Goal: Contribute content: Contribute content

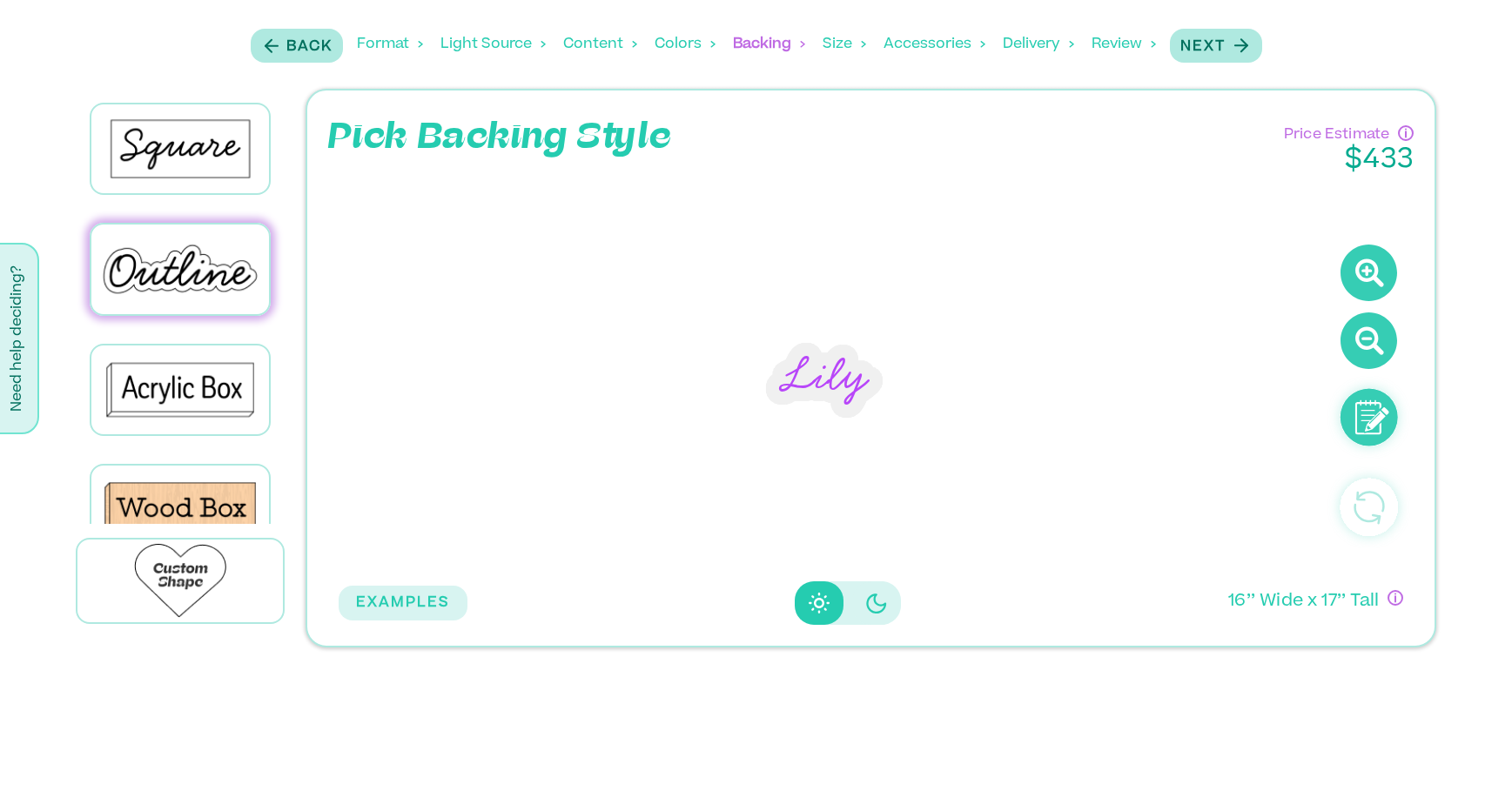
click at [578, 44] on div "Content" at bounding box center [601, 44] width 74 height 54
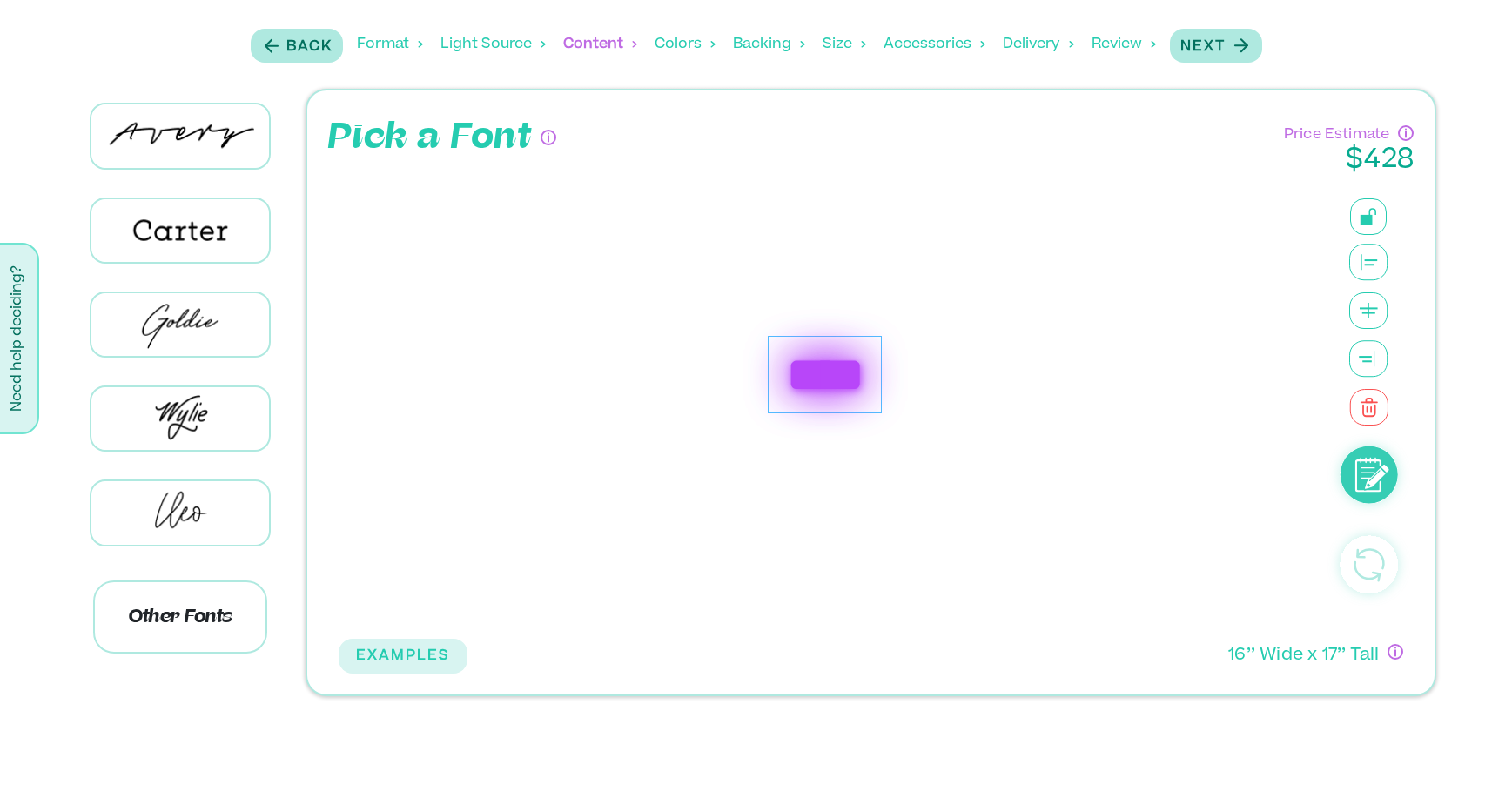
click at [872, 385] on div "****" at bounding box center [824, 374] width 114 height 77
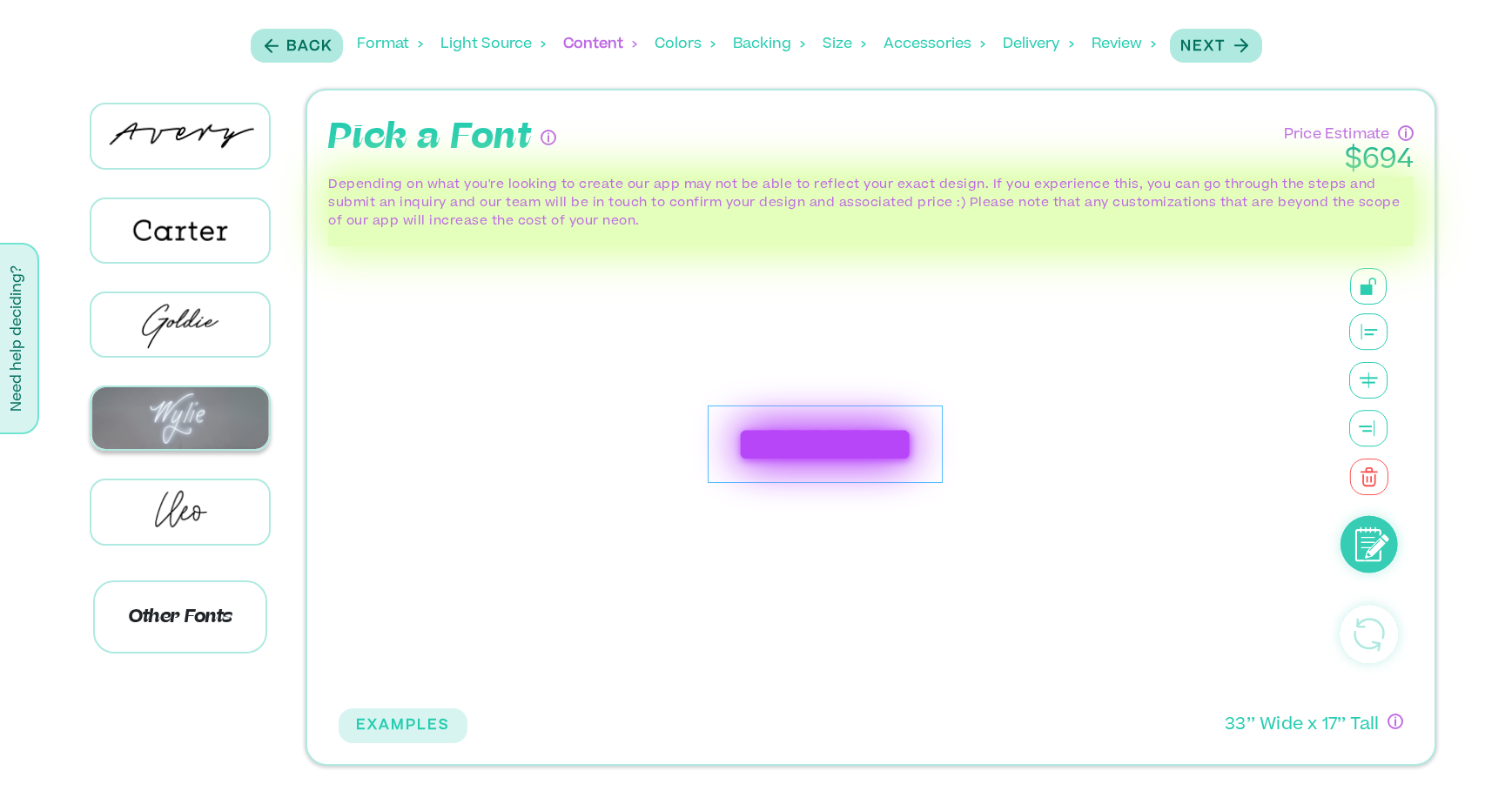
click at [188, 441] on img at bounding box center [181, 418] width 179 height 62
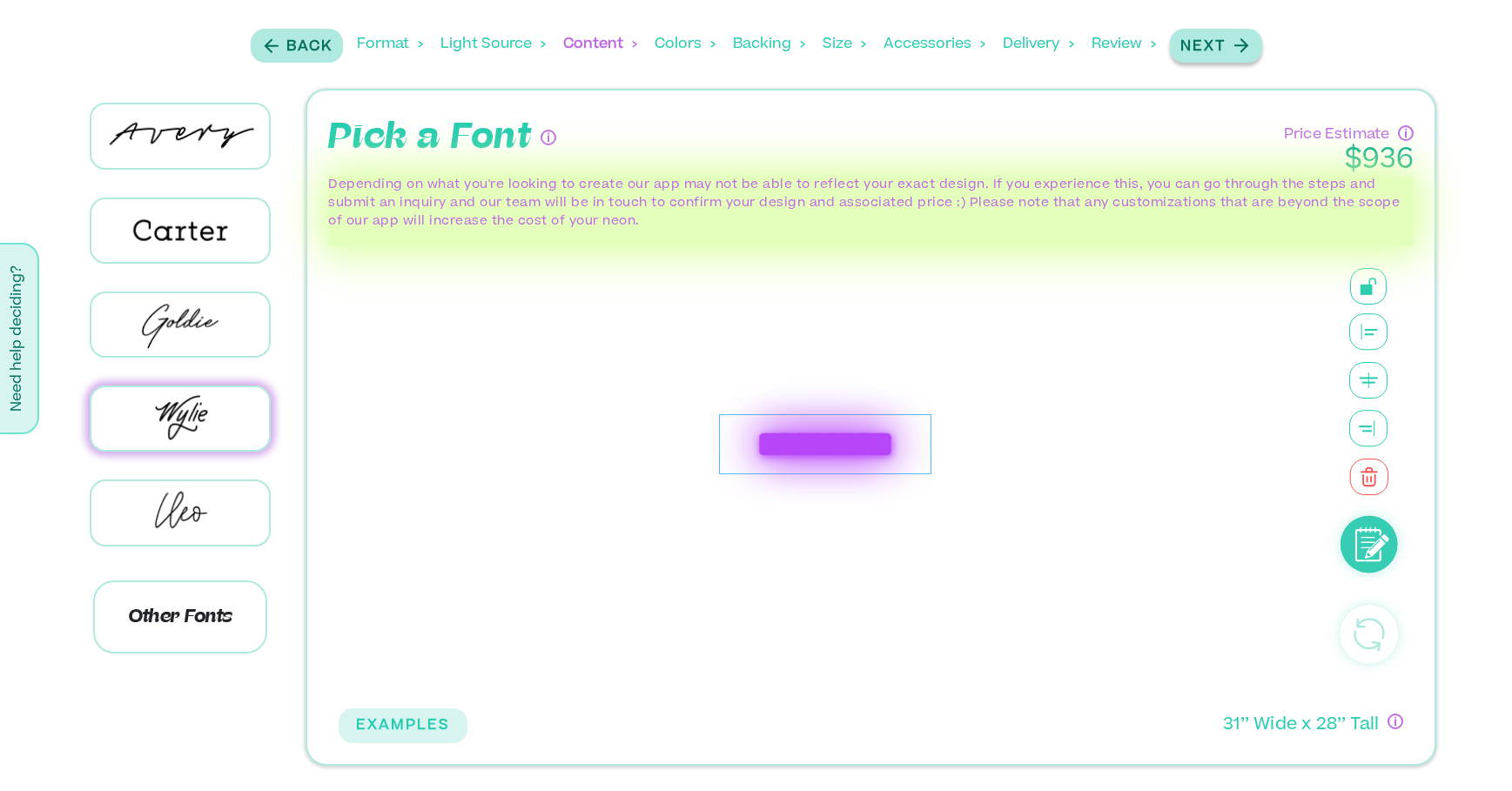
click at [1215, 38] on p "Next" at bounding box center [1202, 46] width 45 height 21
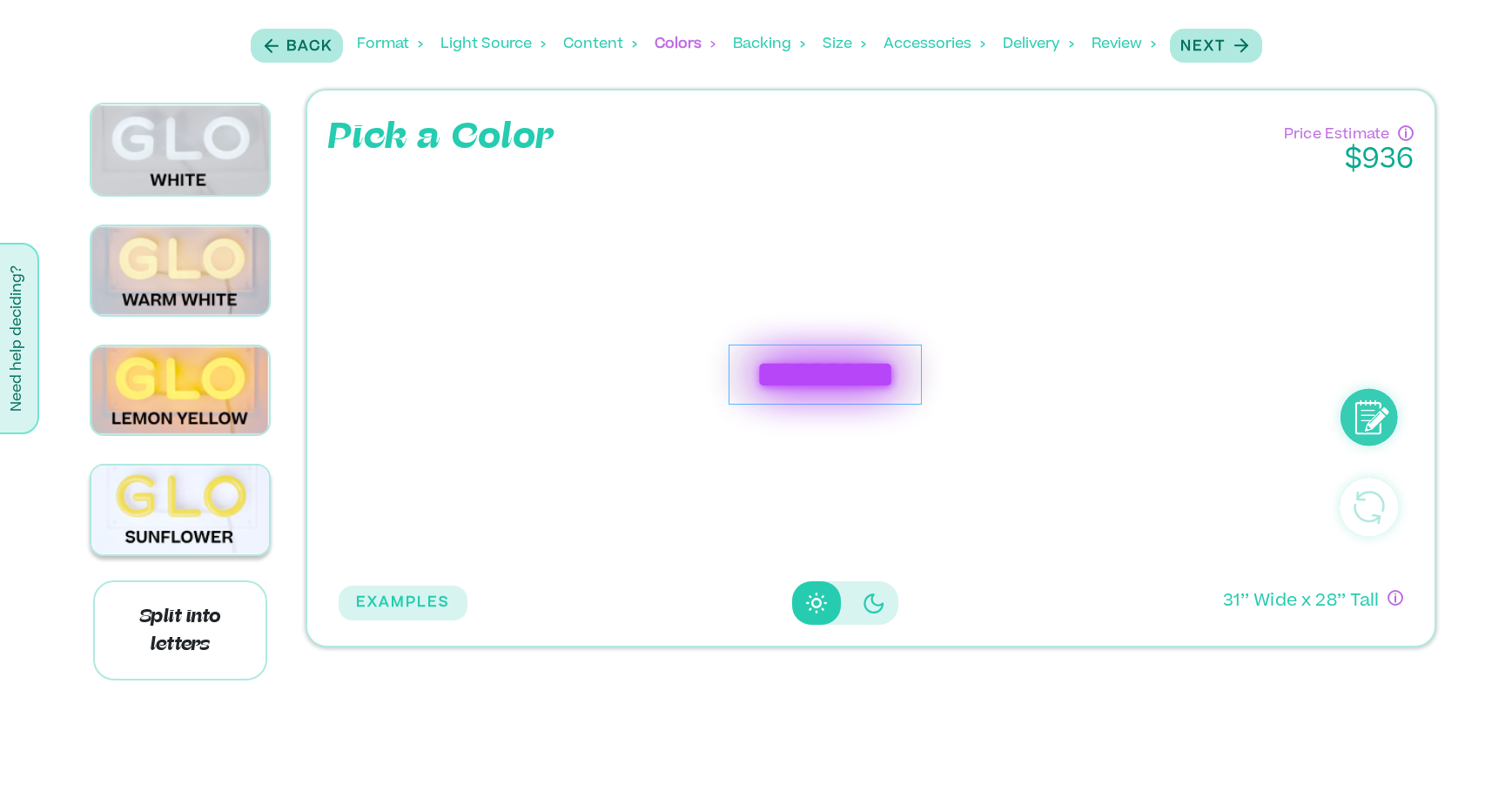
click at [187, 481] on img at bounding box center [181, 510] width 179 height 89
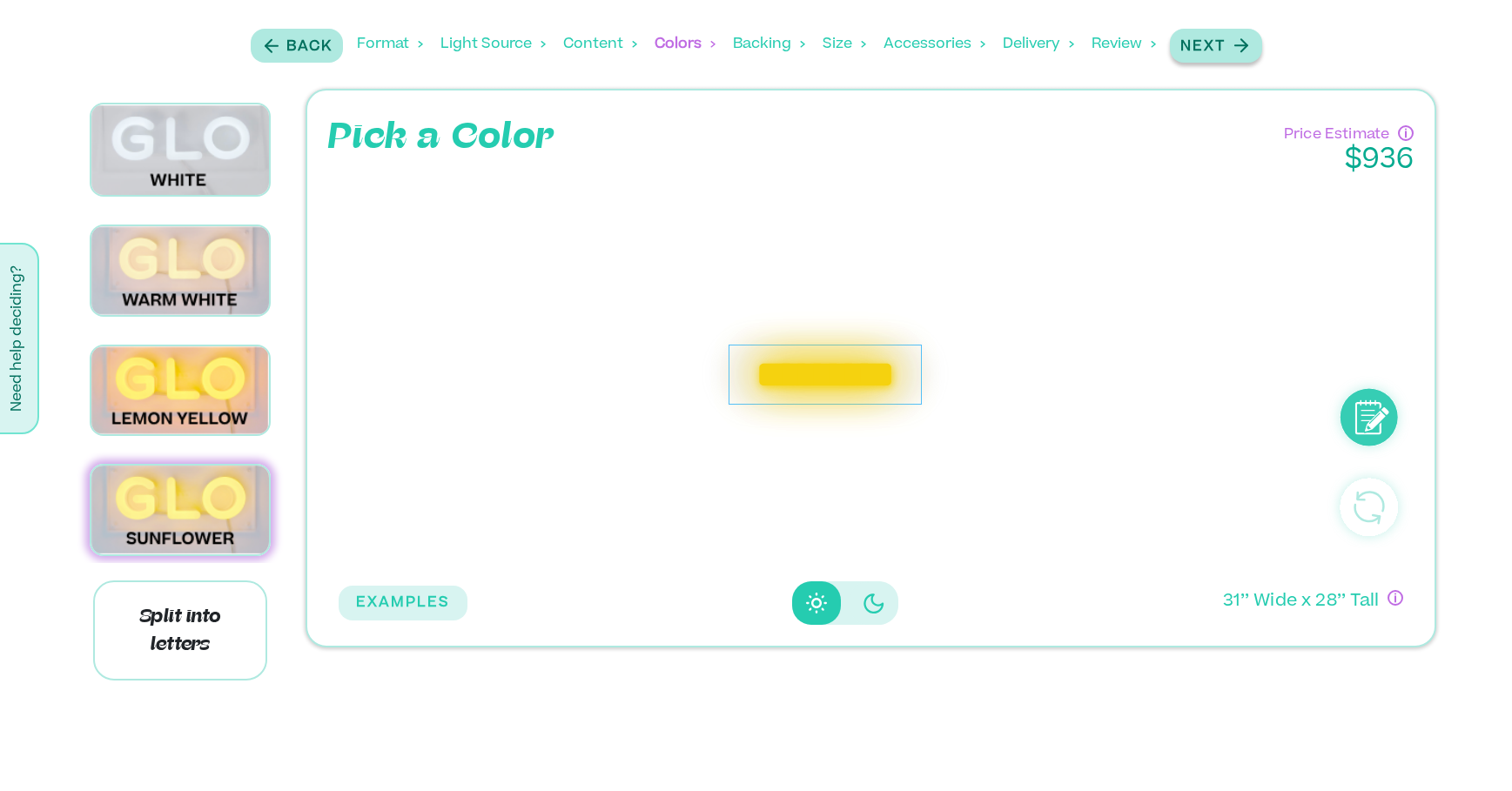
click at [1206, 49] on p "Next" at bounding box center [1202, 46] width 45 height 21
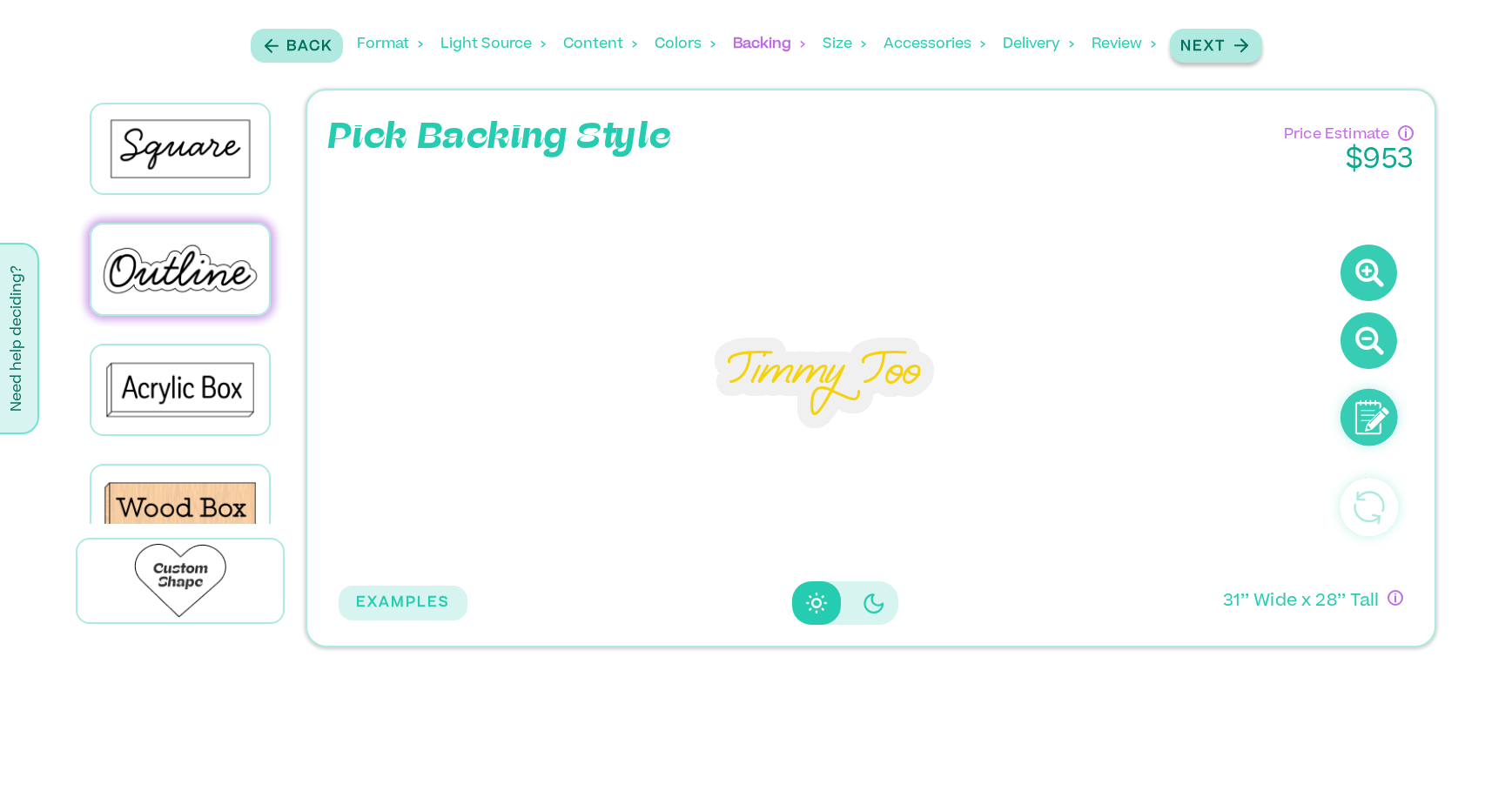
click at [1206, 49] on p "Next" at bounding box center [1202, 46] width 45 height 21
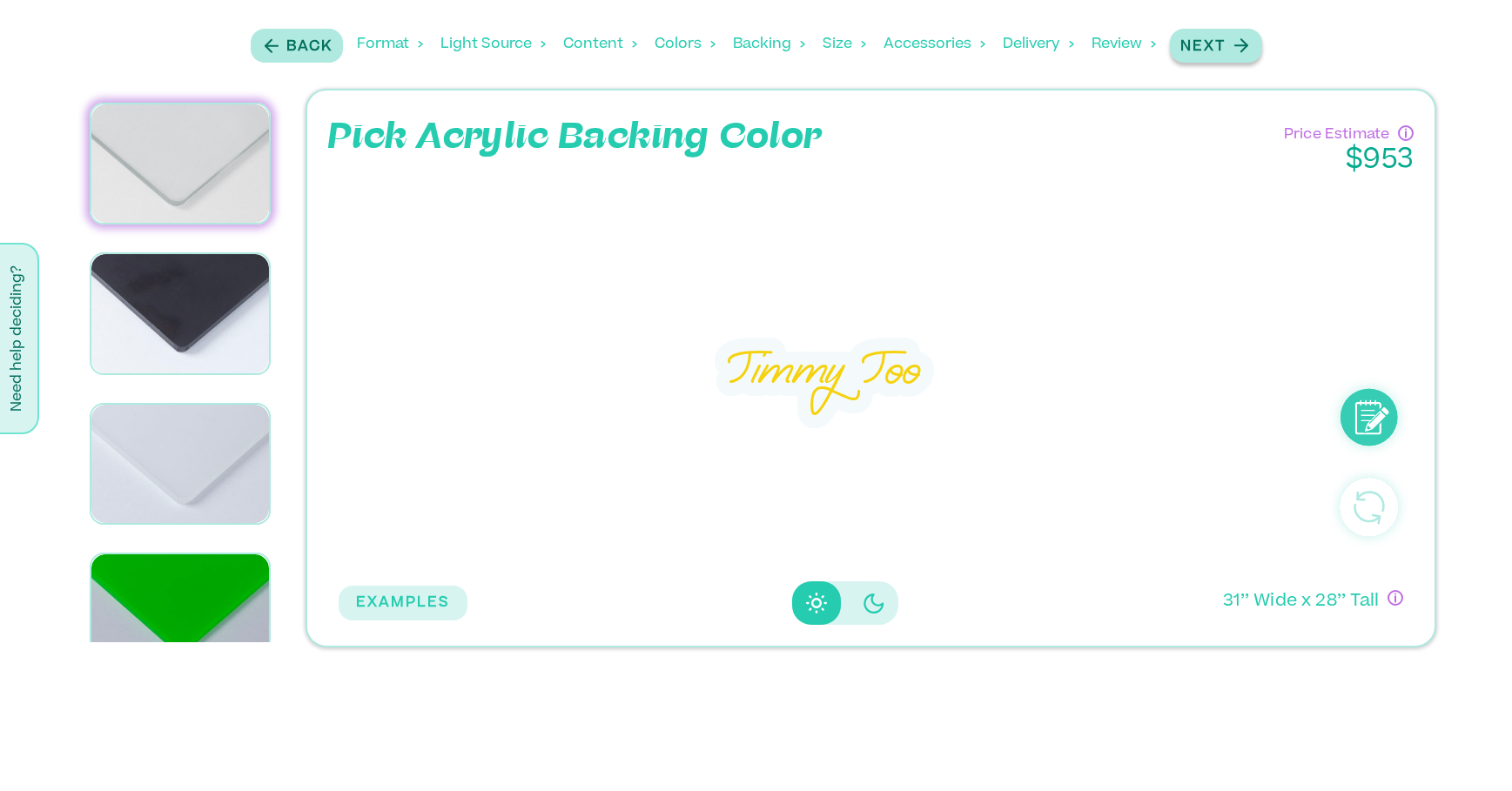
click at [1206, 49] on p "Next" at bounding box center [1202, 46] width 45 height 21
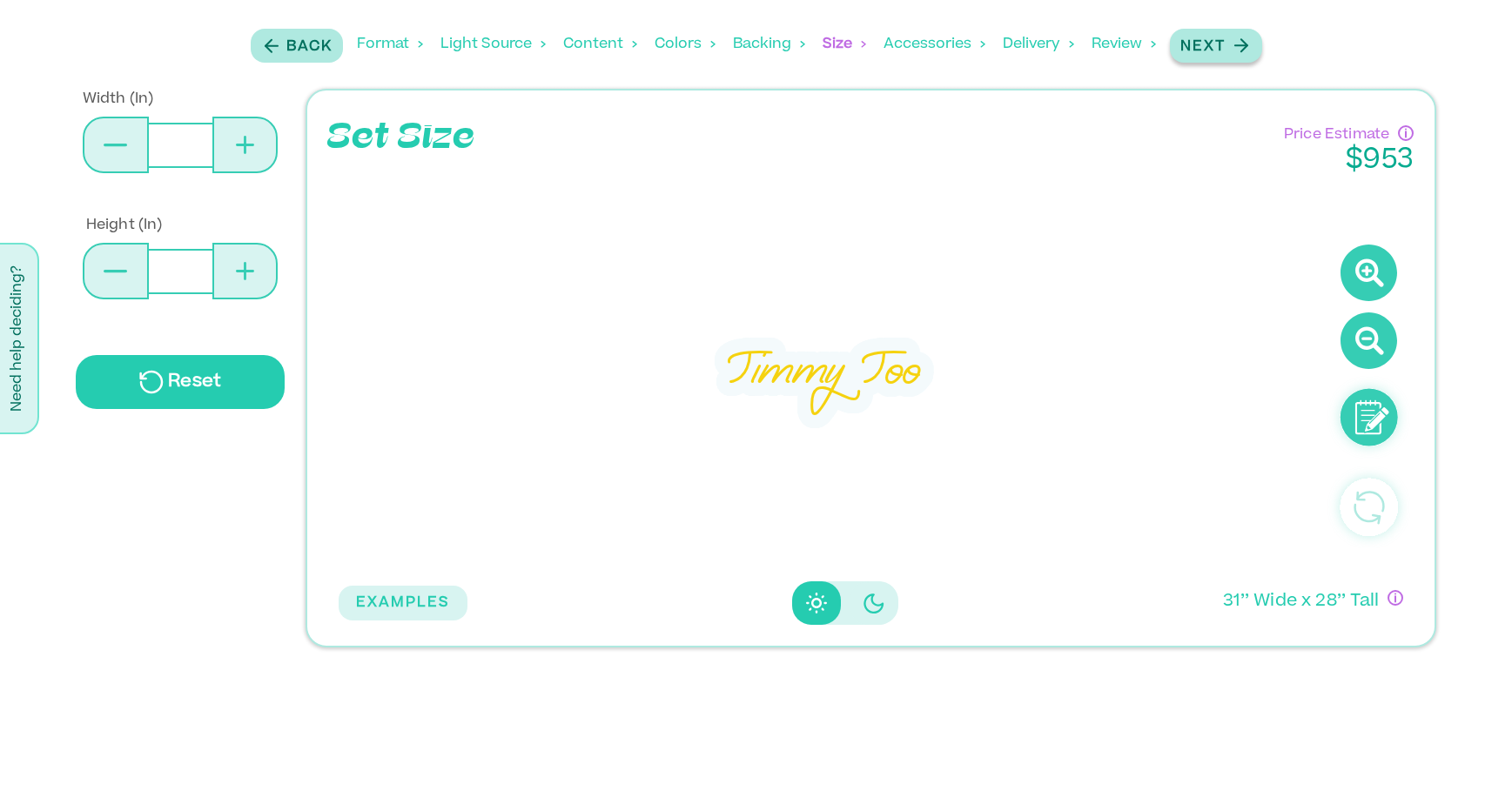
click at [1206, 49] on p "Next" at bounding box center [1202, 46] width 45 height 21
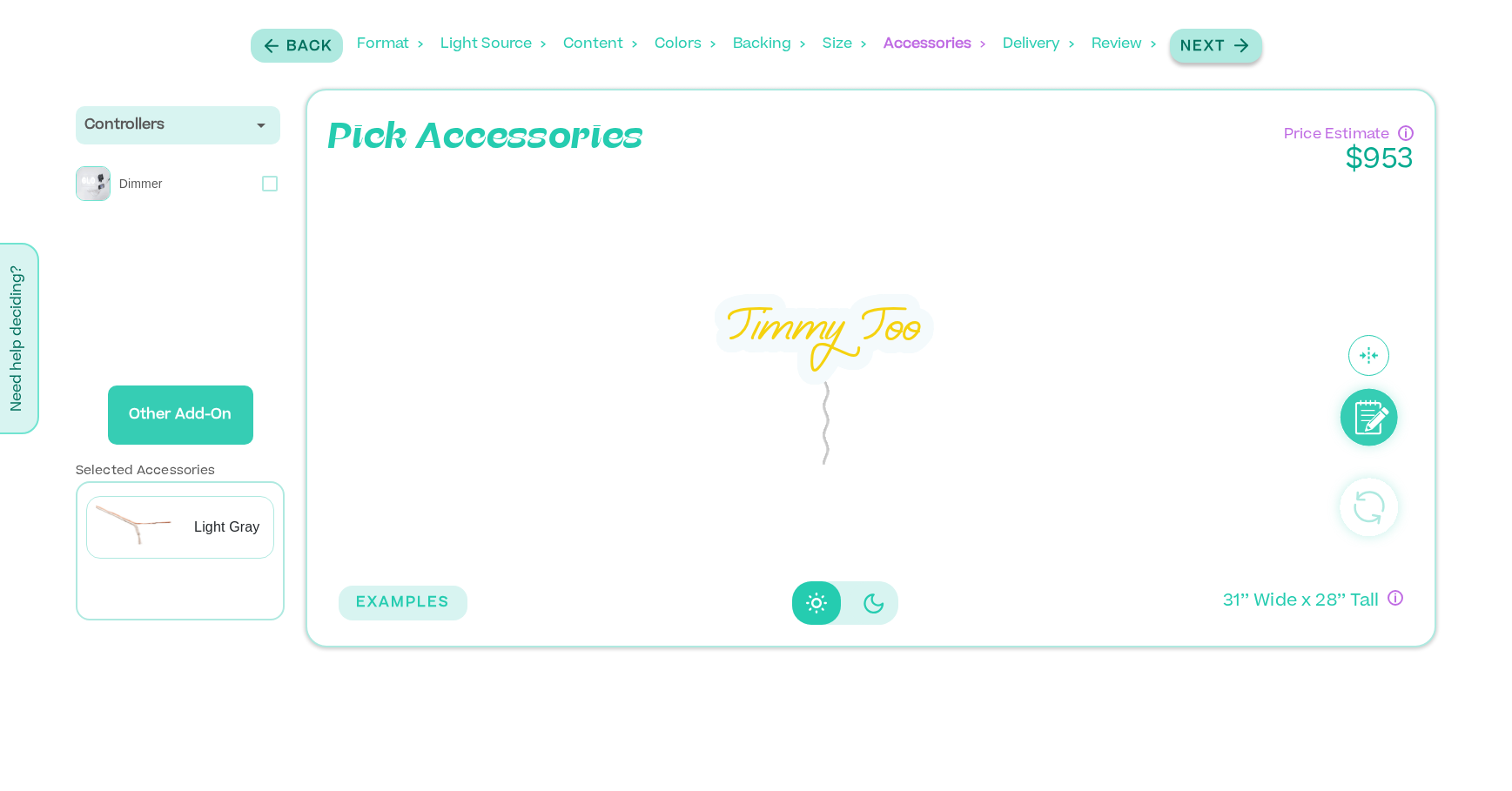
click at [1206, 49] on p "Next" at bounding box center [1202, 46] width 45 height 21
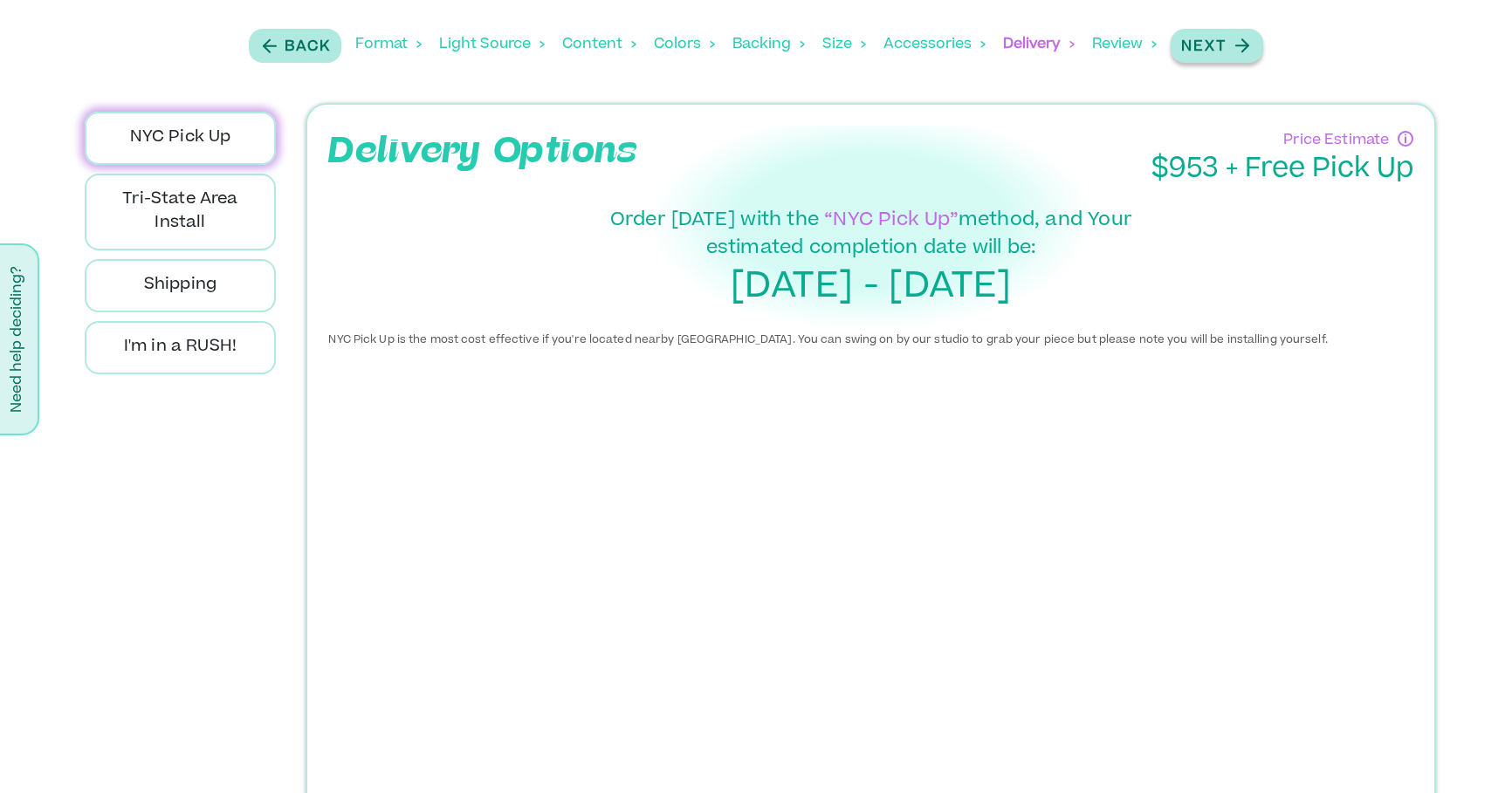
click at [1209, 49] on p "Next" at bounding box center [1204, 46] width 45 height 21
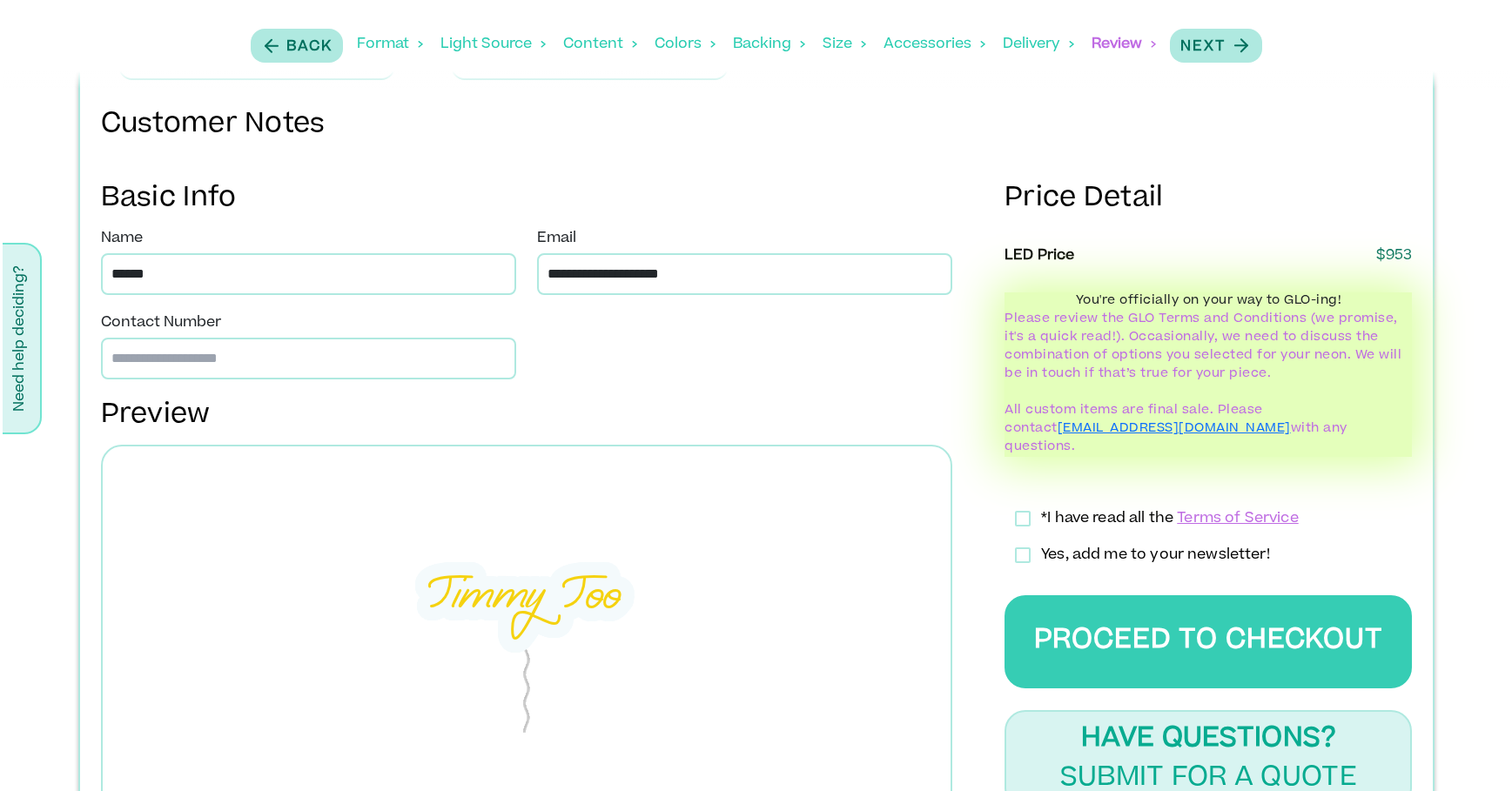
scroll to position [592, 0]
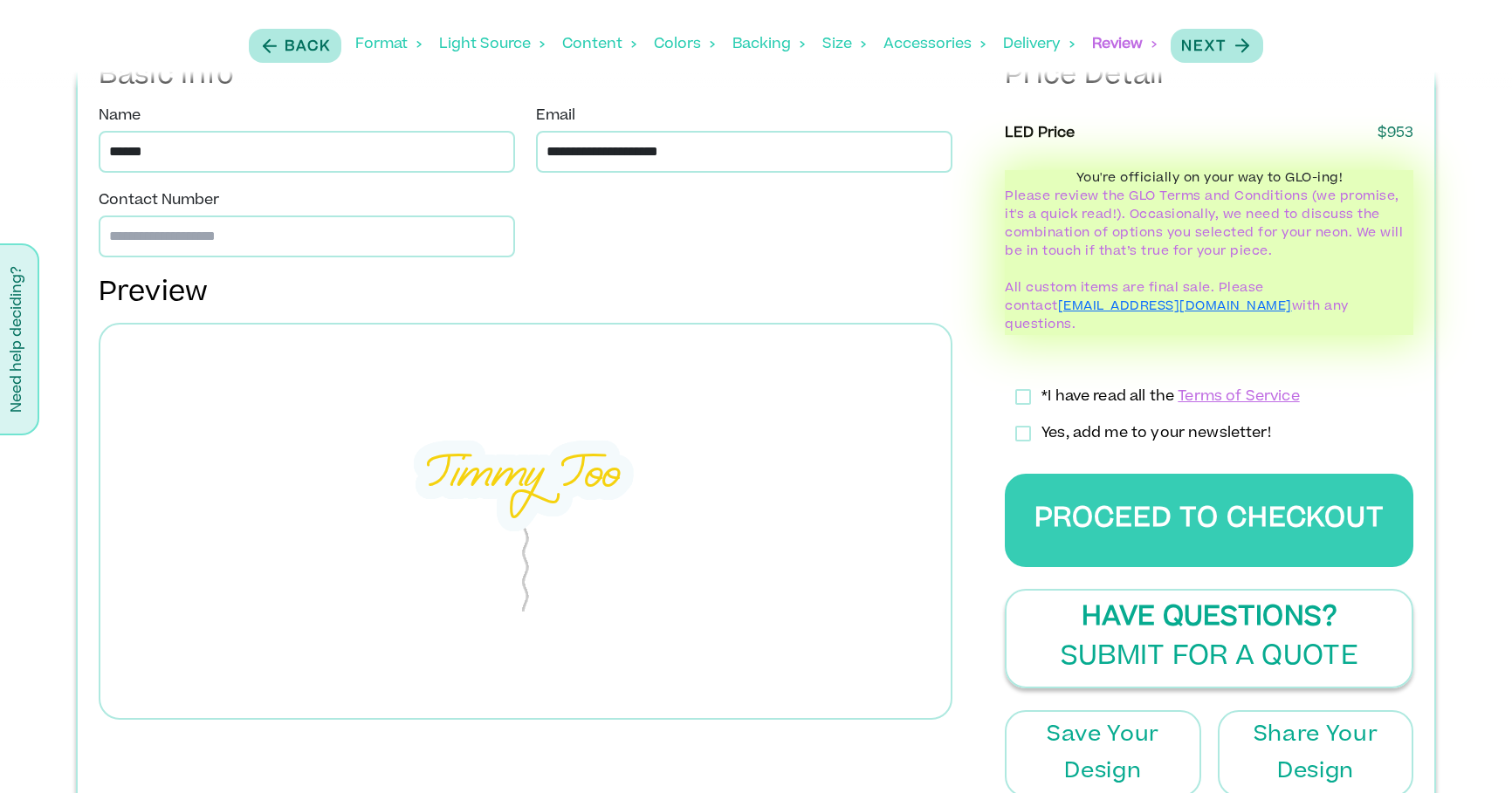
click at [1224, 603] on p "Have Questions?" at bounding box center [1208, 619] width 255 height 39
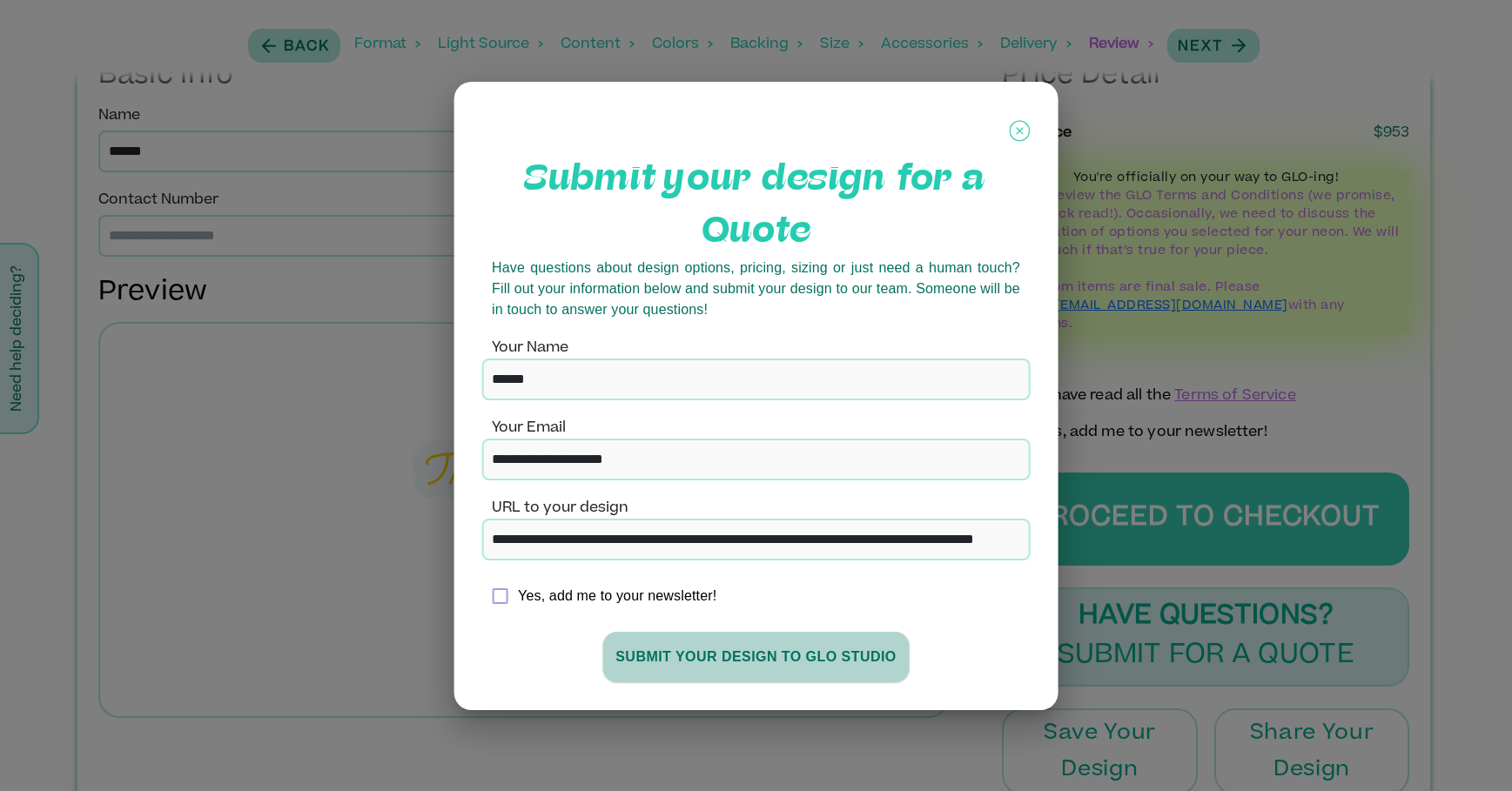
click at [838, 649] on button "SUBMIT YOUR DESIGN TO GLO stUdio" at bounding box center [756, 657] width 308 height 51
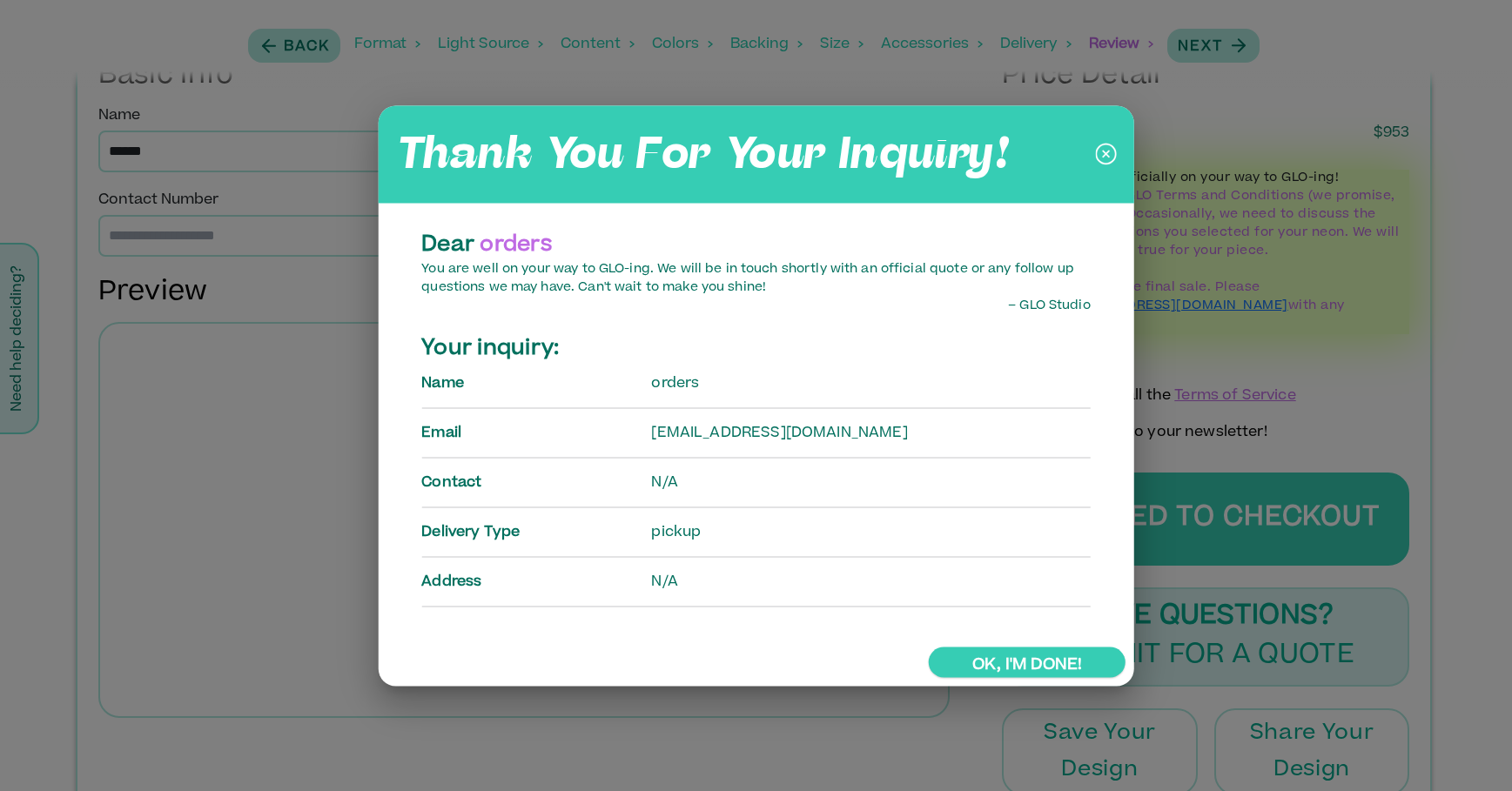
click at [1037, 660] on link "Ok, I'm done!" at bounding box center [1027, 661] width 196 height 30
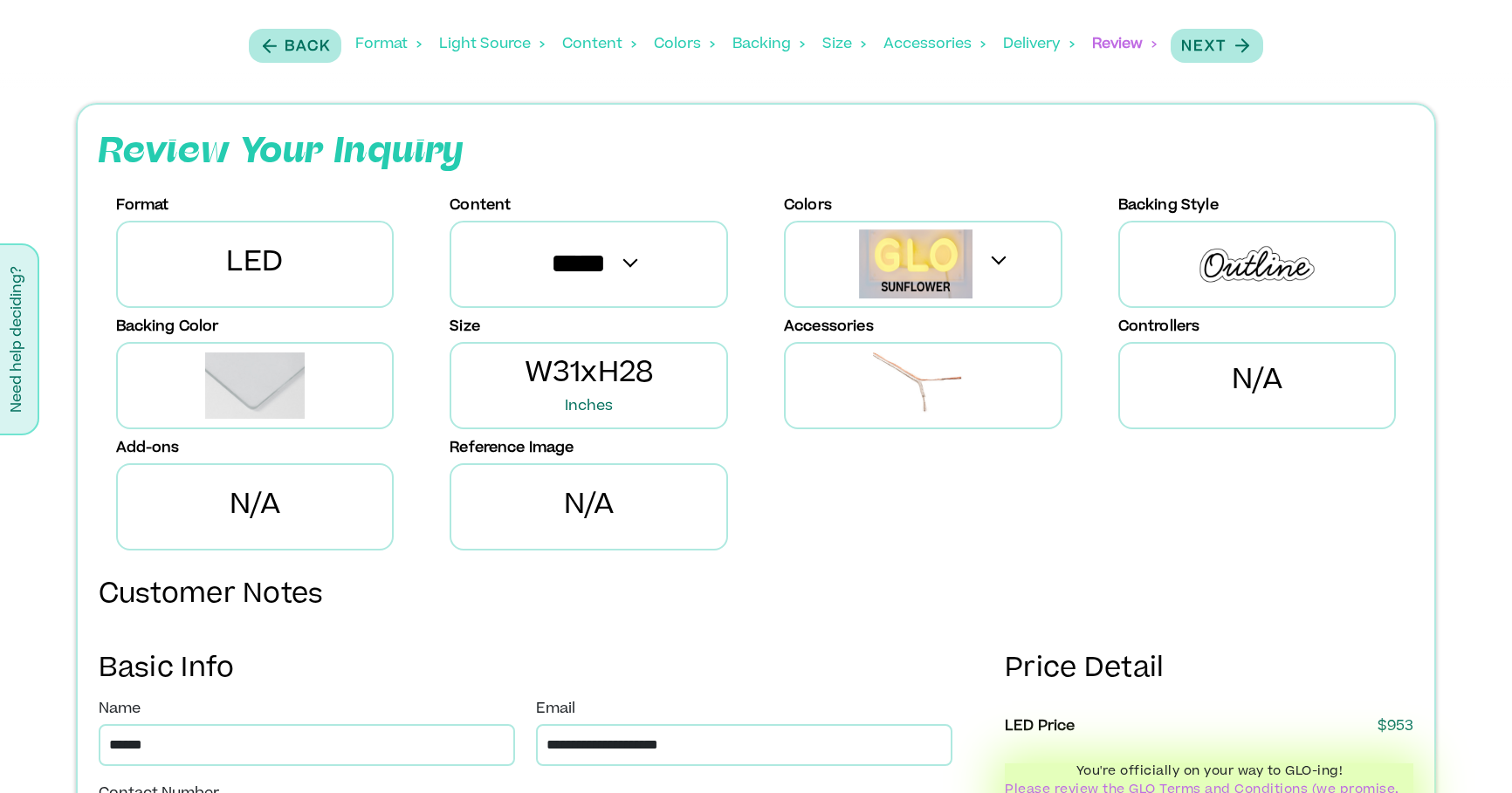
click at [571, 40] on div "Content" at bounding box center [599, 44] width 74 height 54
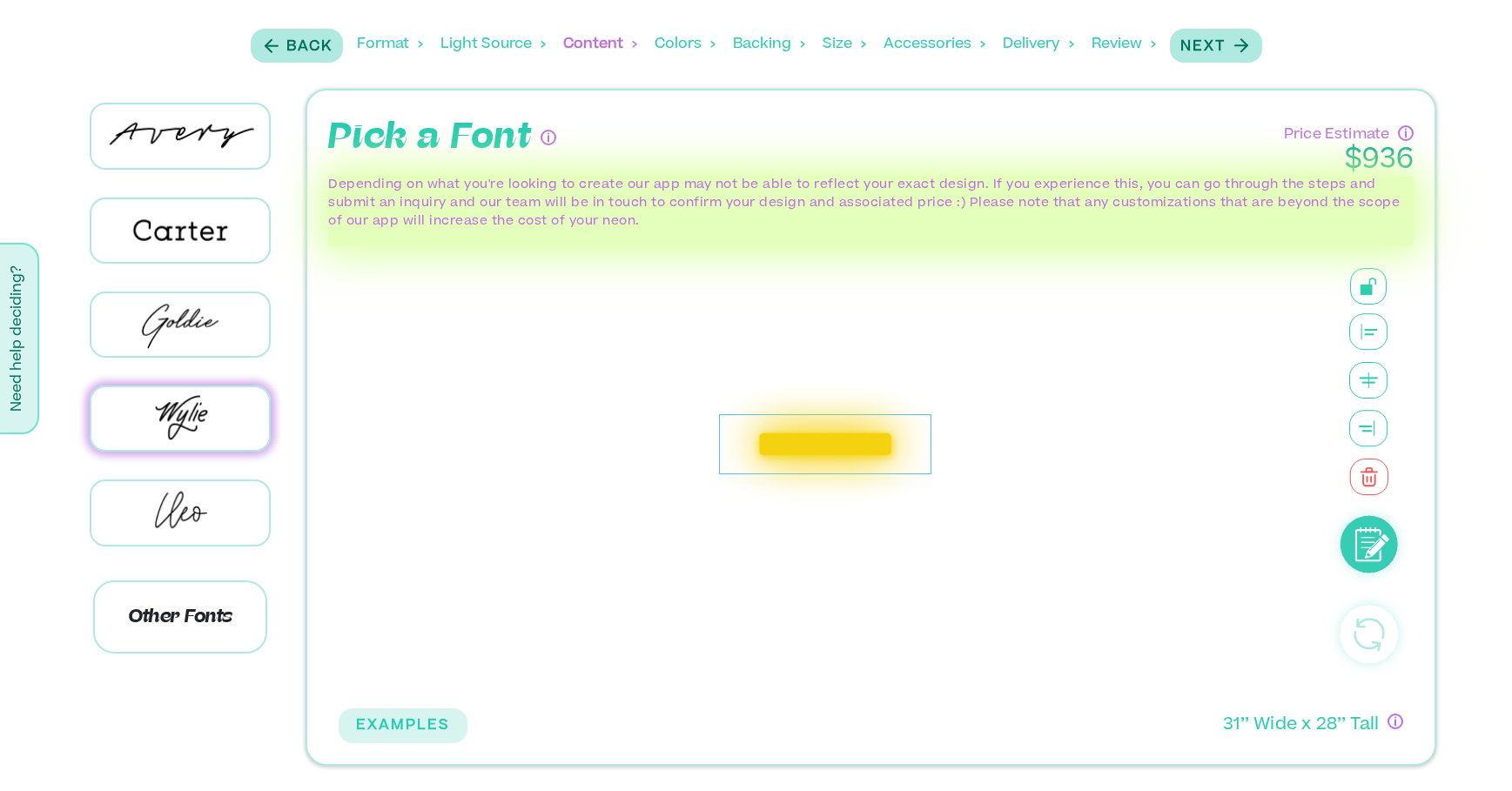
click at [920, 437] on div "*********" at bounding box center [824, 444] width 212 height 61
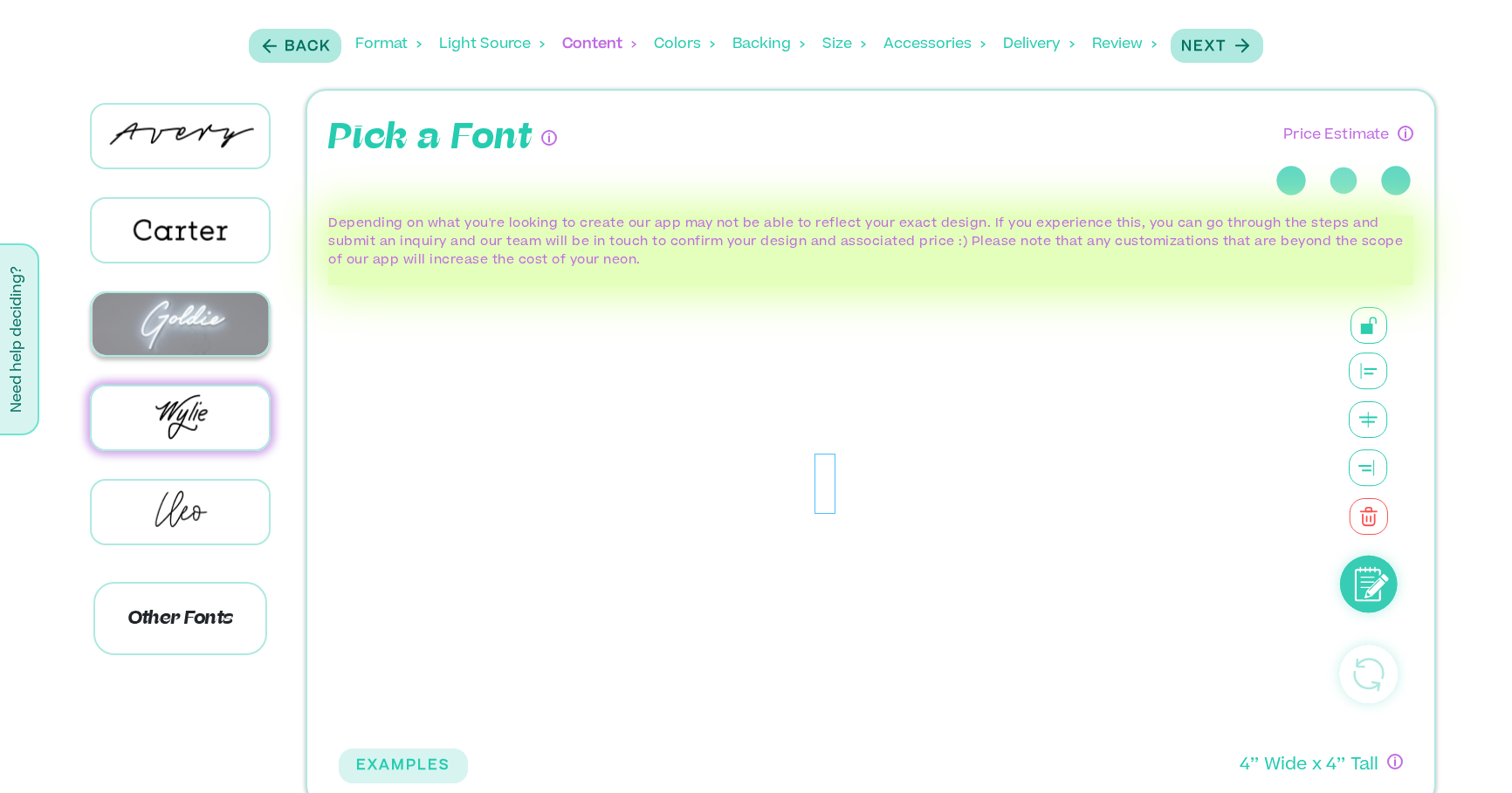
click at [159, 301] on img at bounding box center [181, 323] width 178 height 62
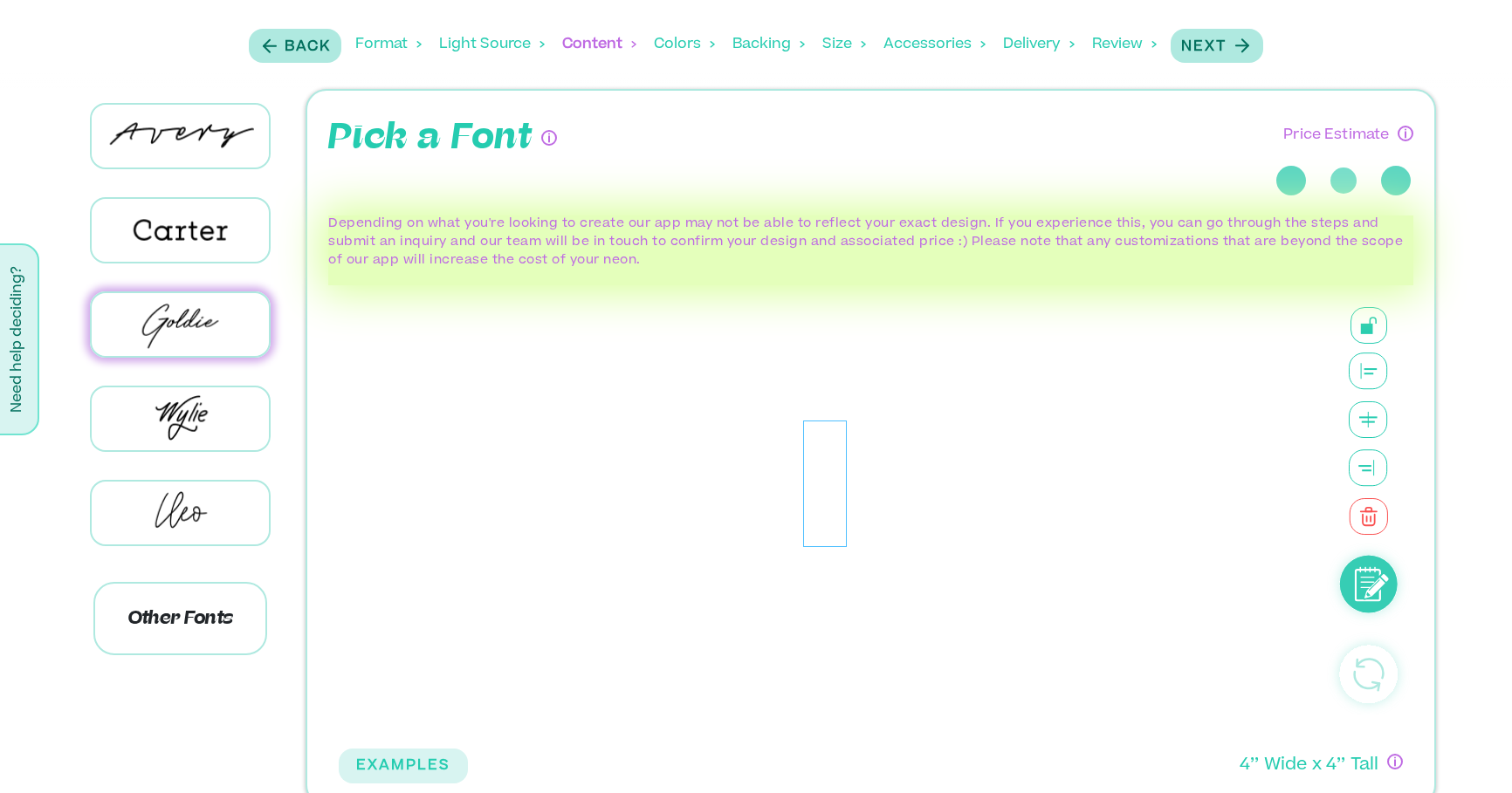
click at [821, 488] on div at bounding box center [825, 484] width 44 height 126
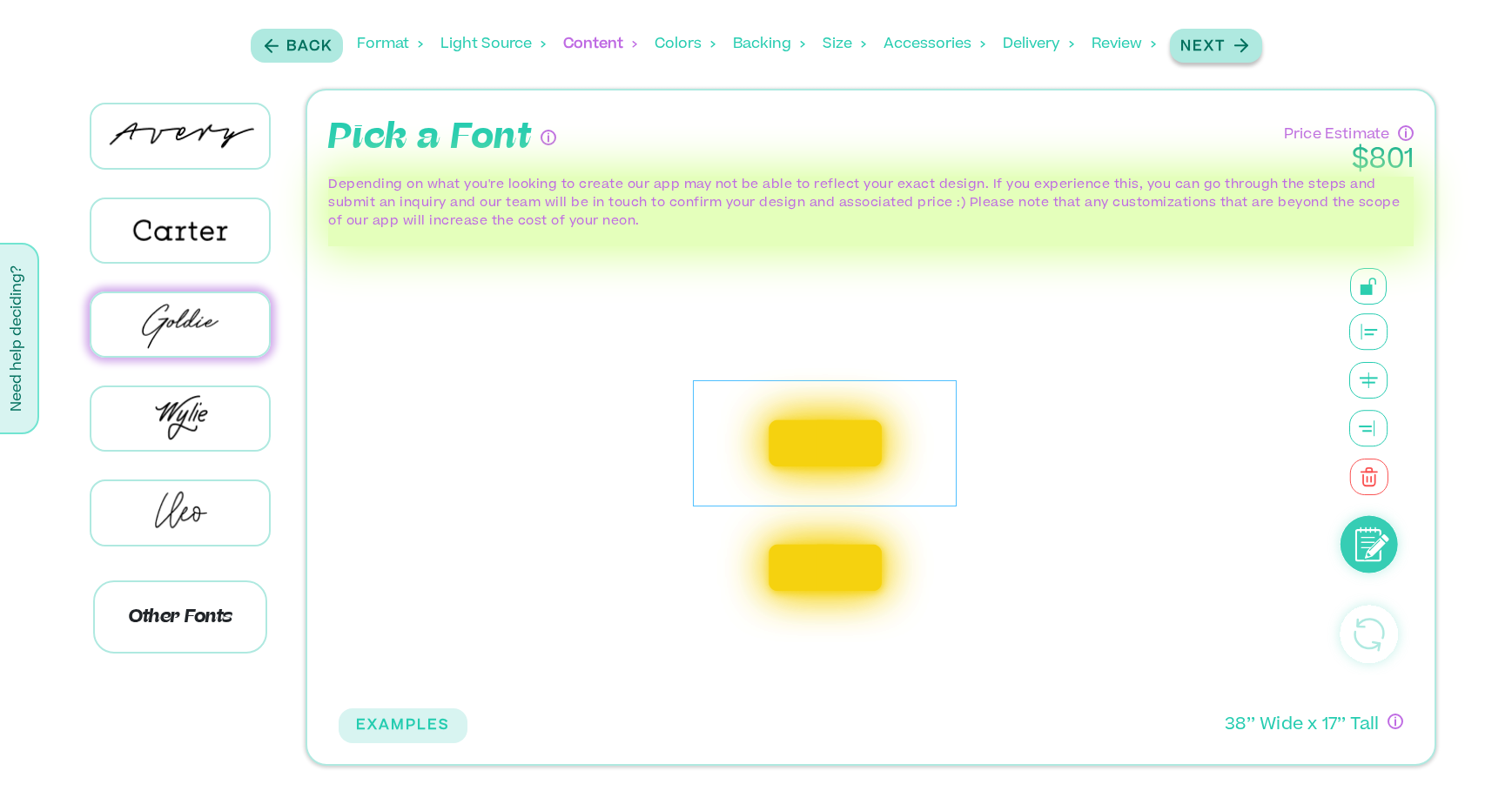
click at [1213, 44] on p "Next" at bounding box center [1202, 46] width 45 height 21
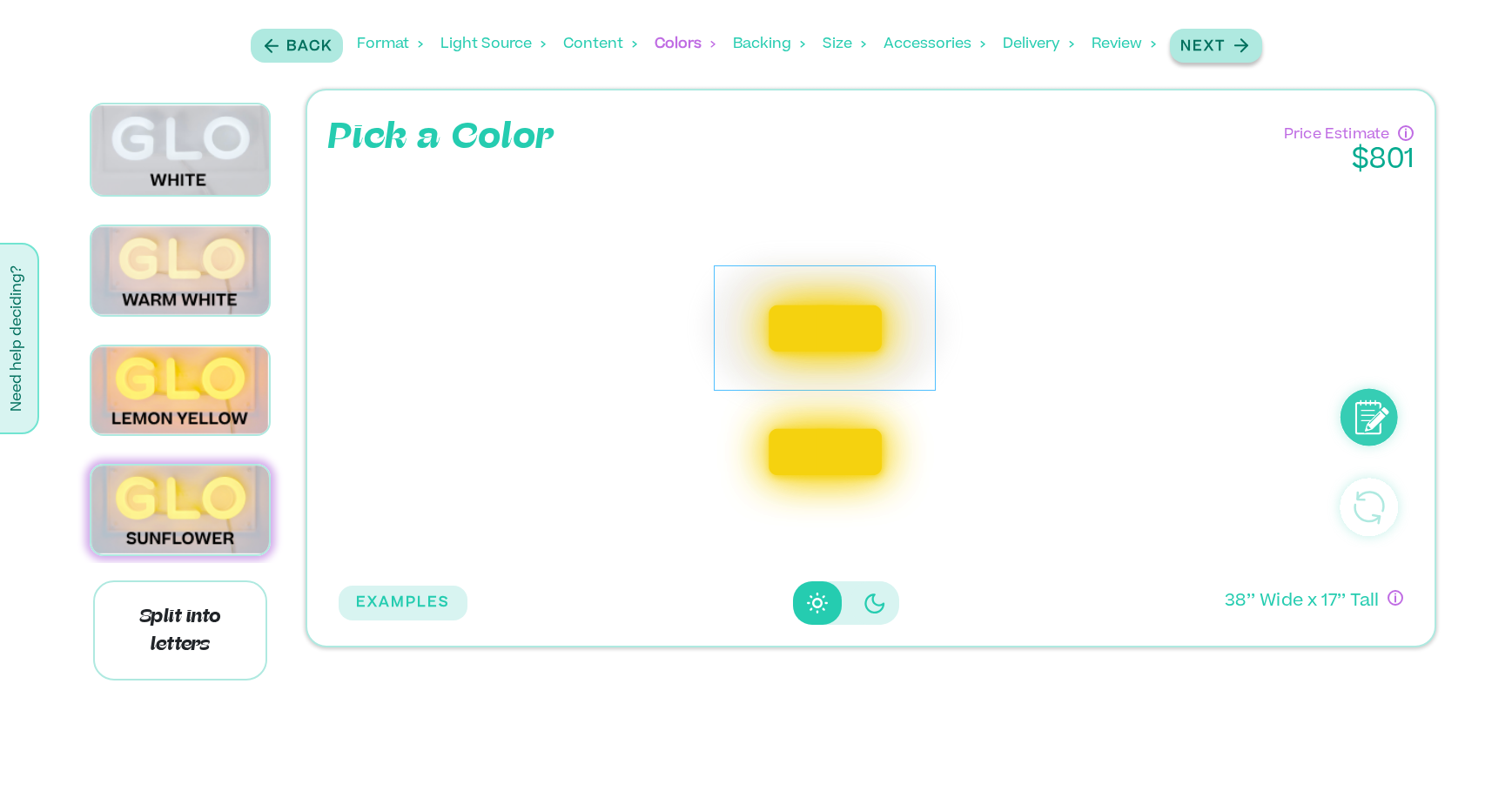
click at [1214, 52] on p "Next" at bounding box center [1202, 46] width 45 height 21
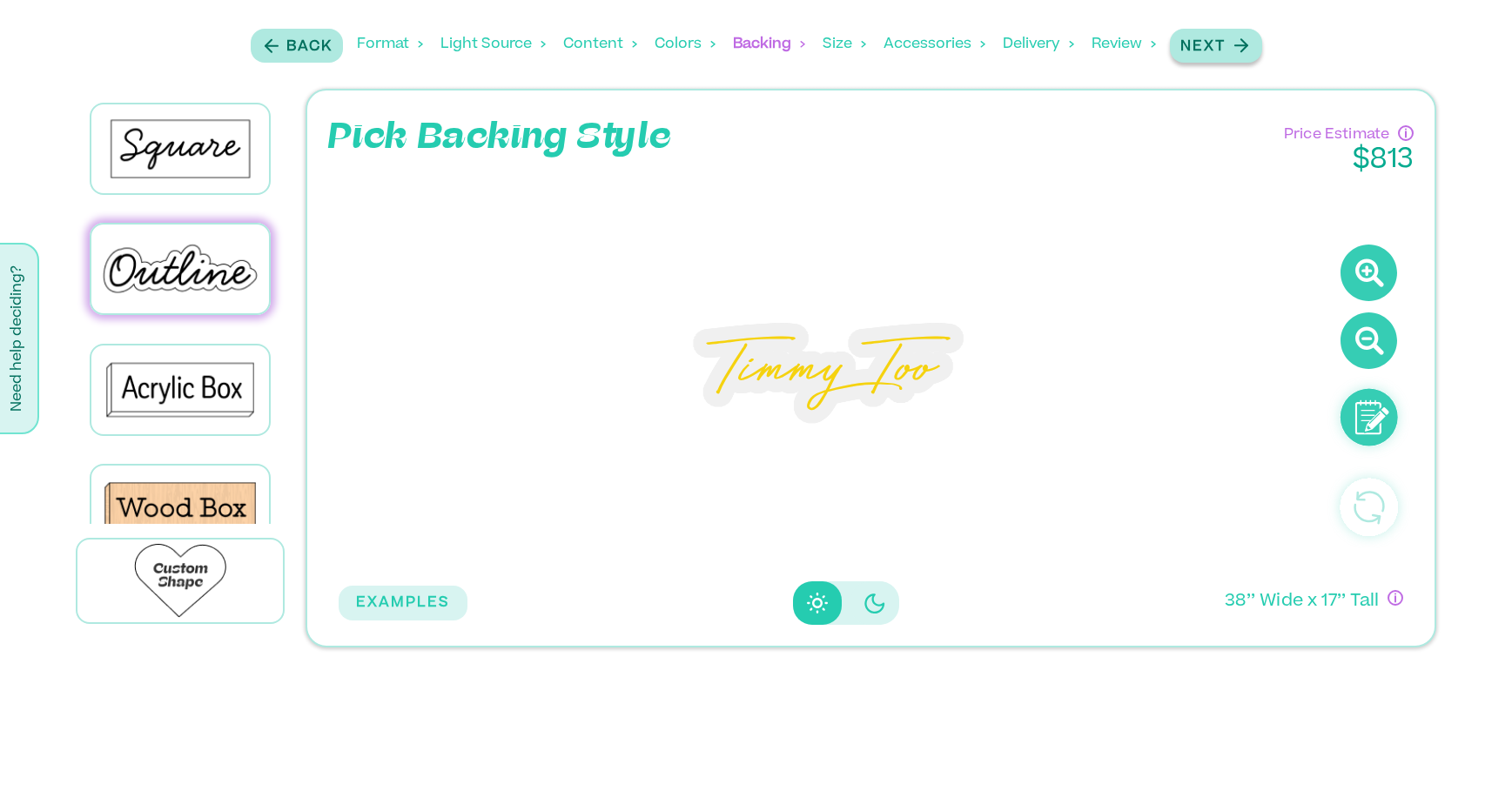
click at [1216, 51] on p "Next" at bounding box center [1202, 46] width 45 height 21
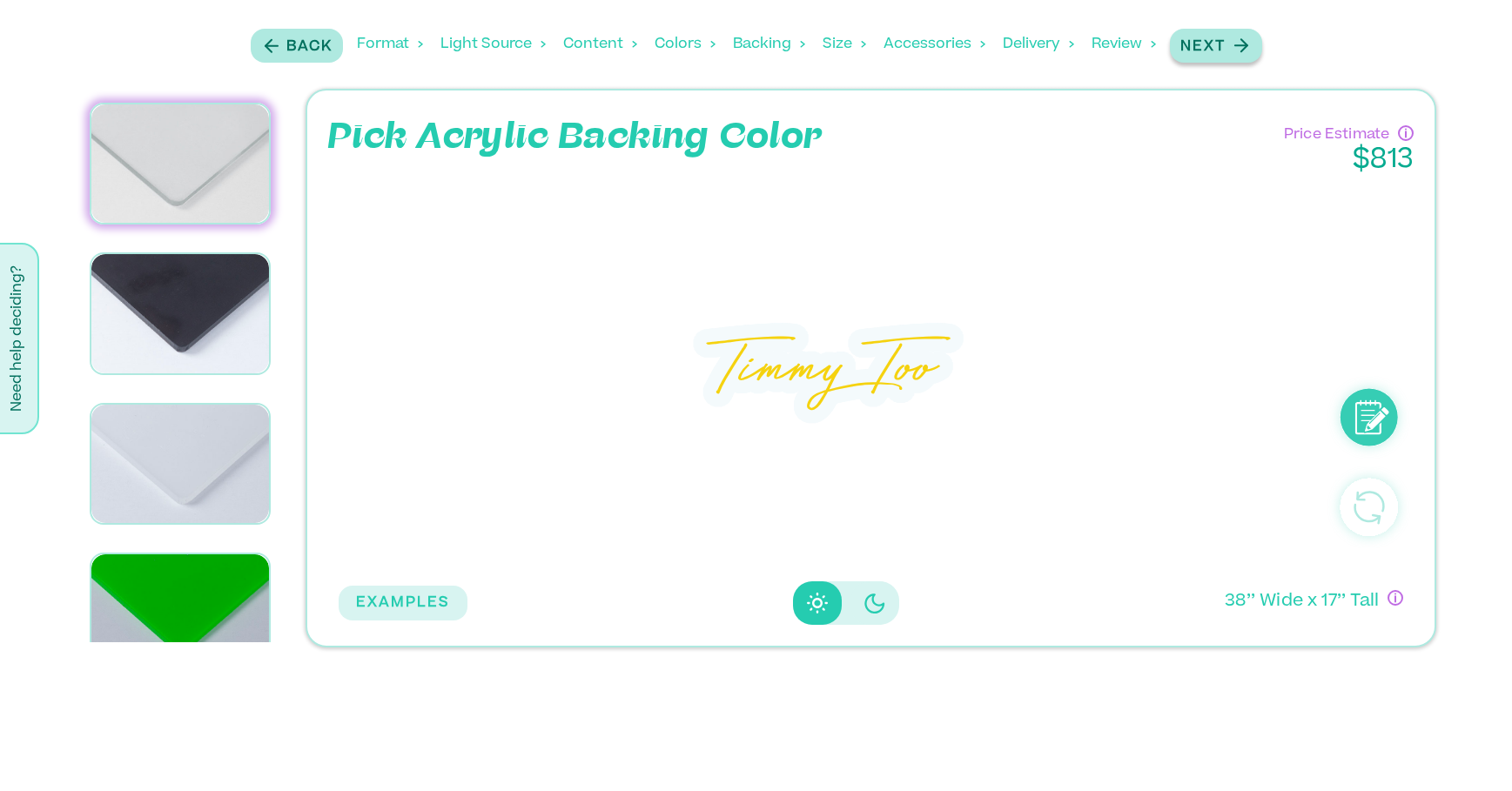
click at [1216, 51] on p "Next" at bounding box center [1202, 46] width 45 height 21
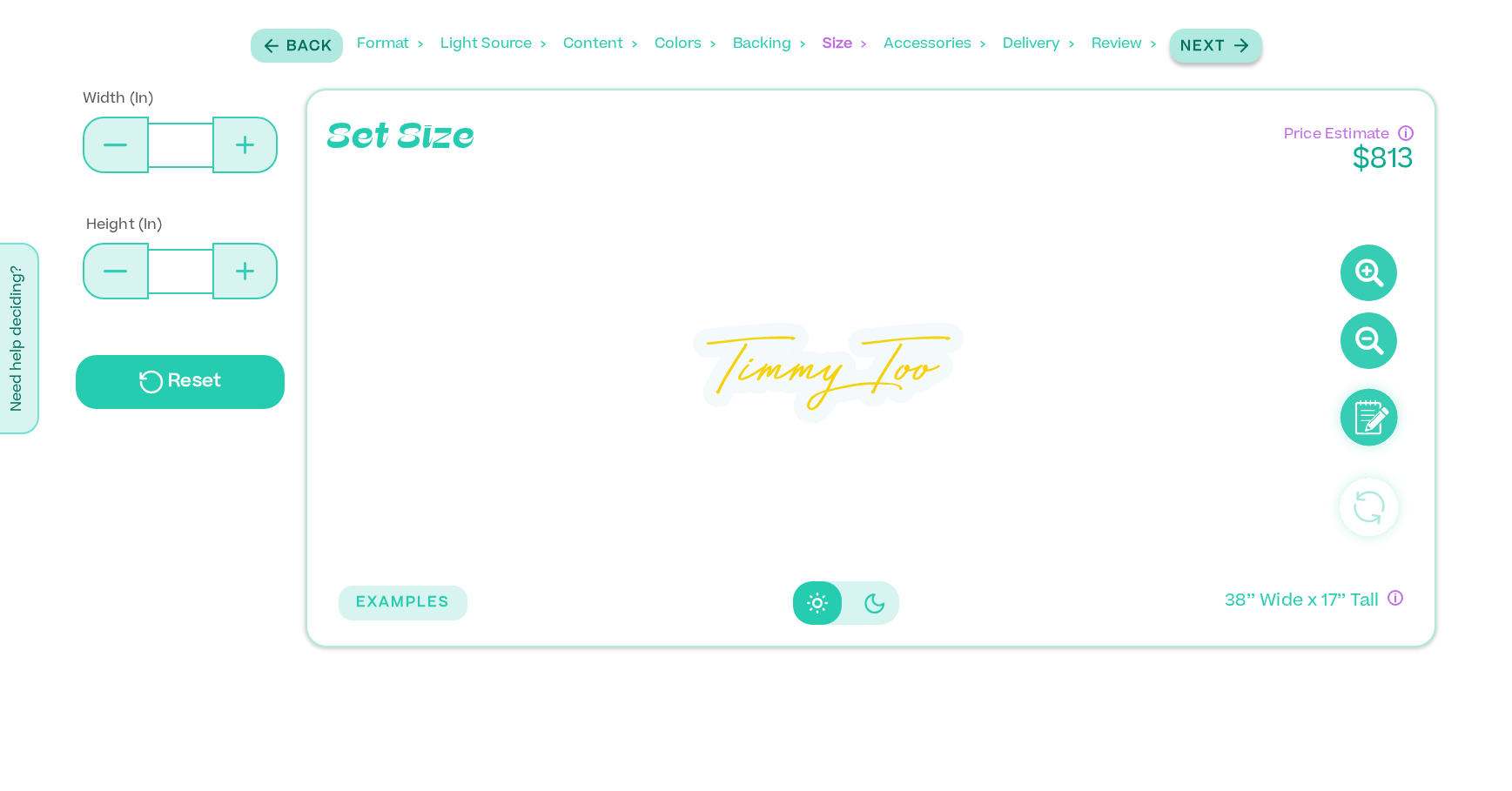
click at [1216, 51] on p "Next" at bounding box center [1202, 46] width 45 height 21
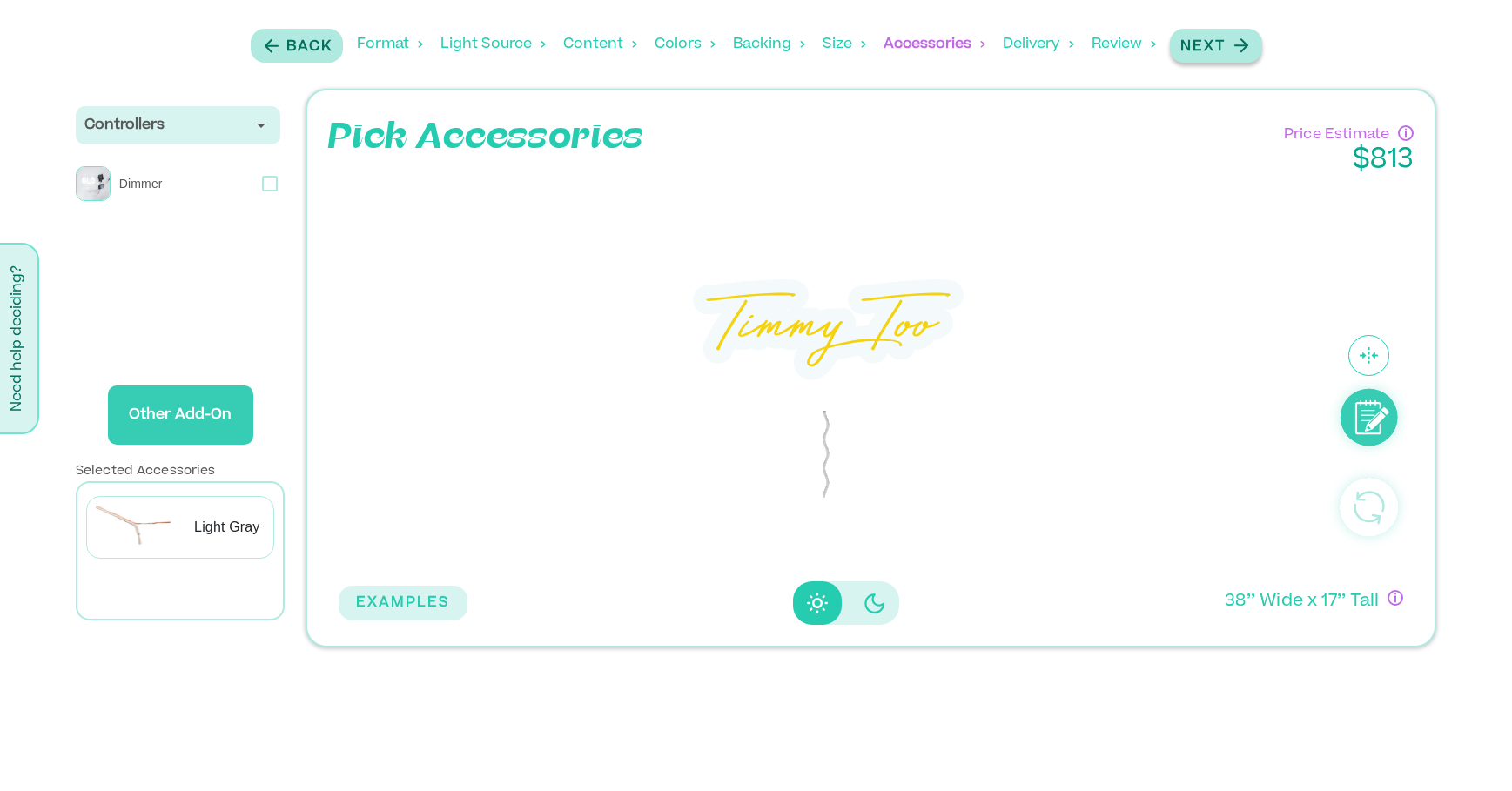
click at [1216, 51] on p "Next" at bounding box center [1202, 46] width 45 height 21
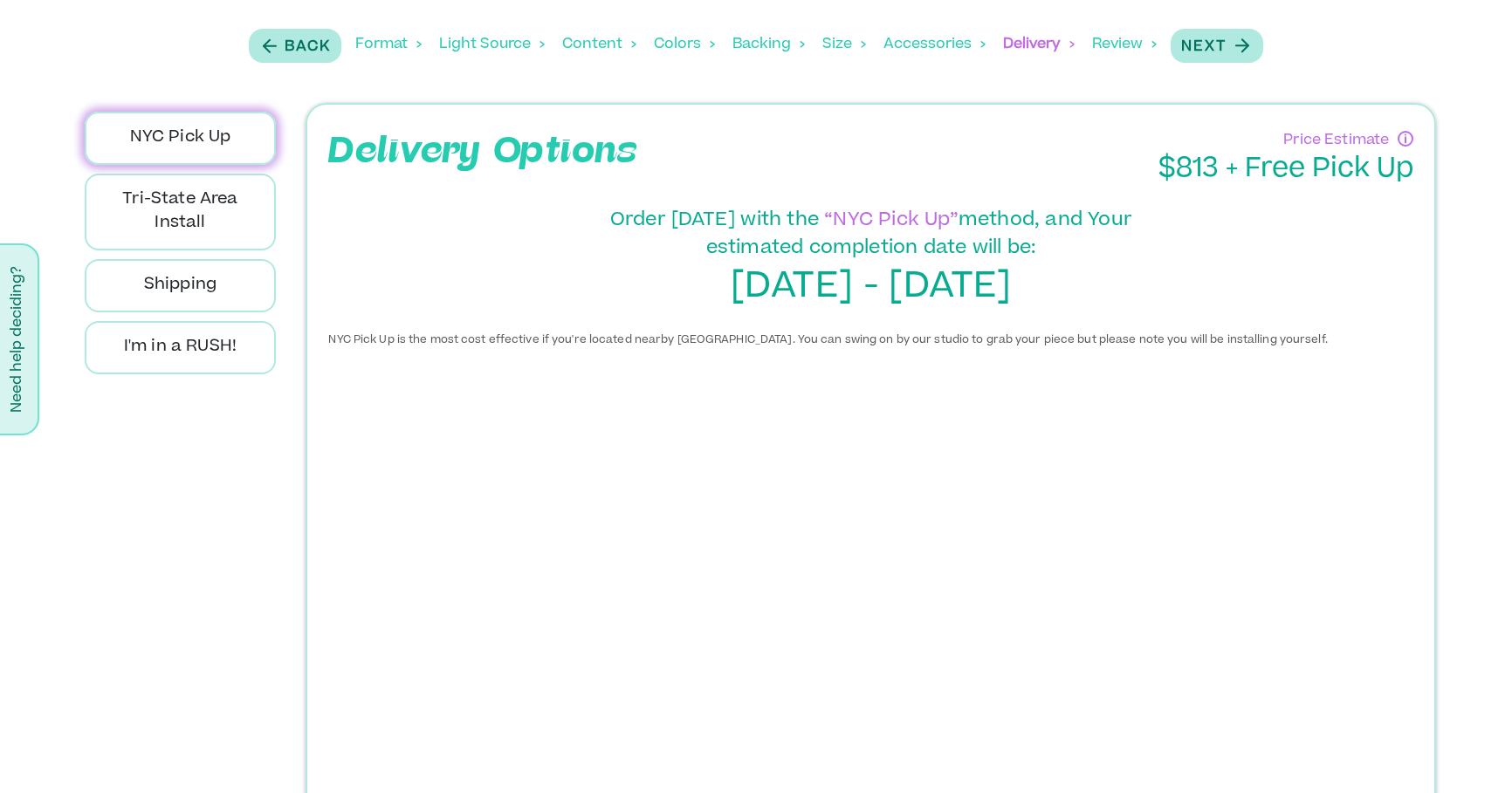
scroll to position [132, 0]
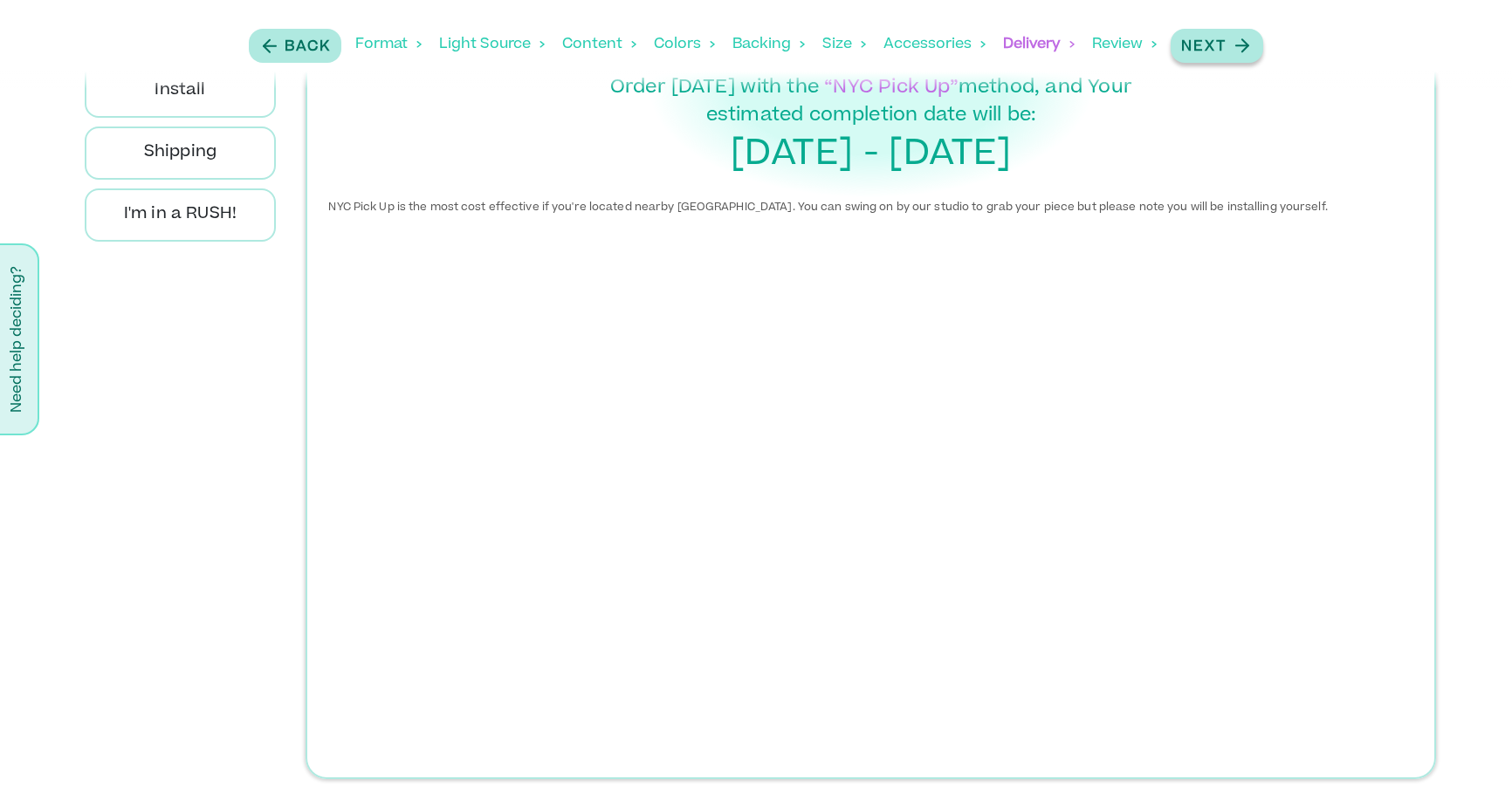
click at [1227, 60] on button "Next" at bounding box center [1216, 45] width 92 height 34
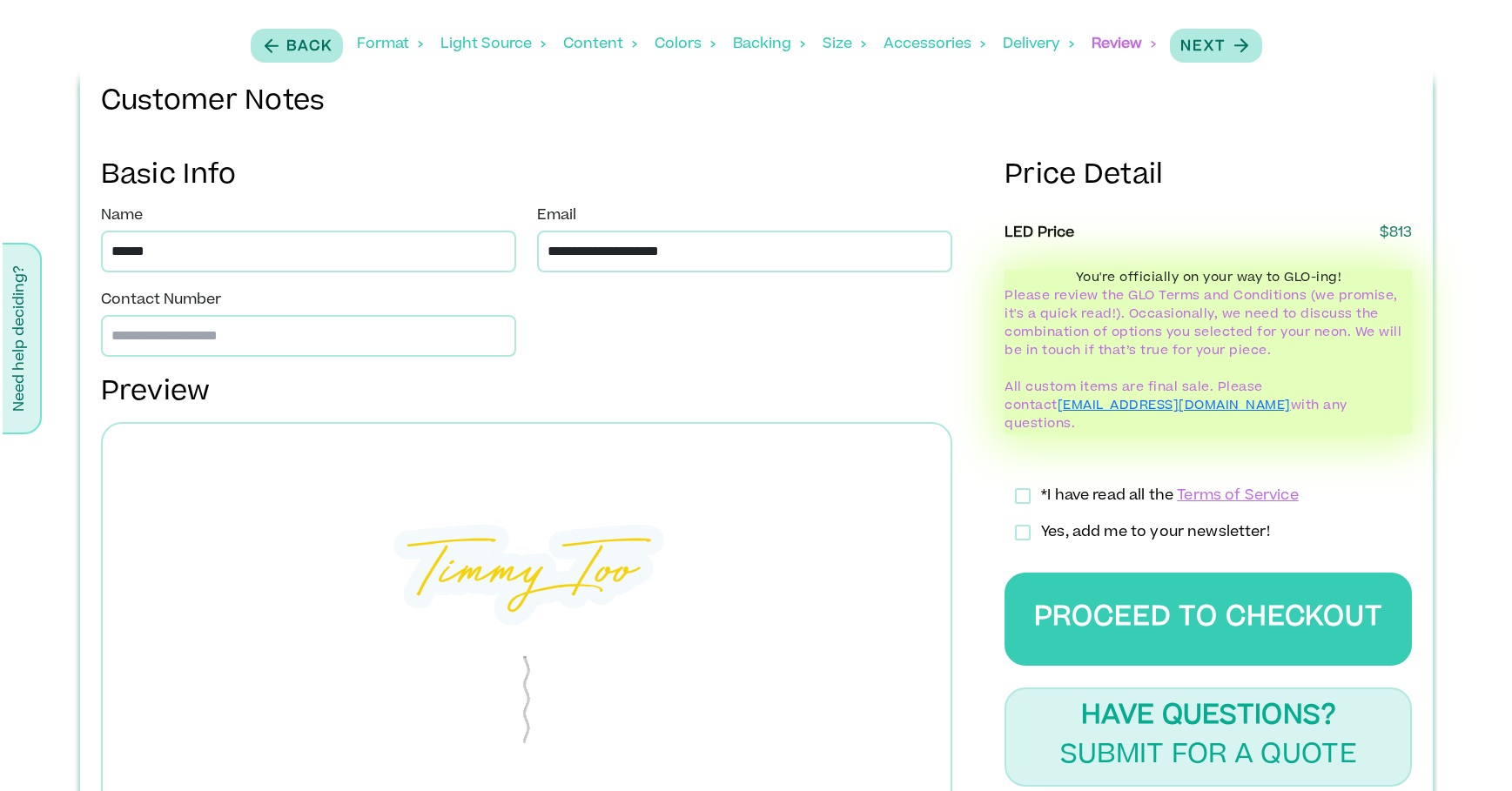
scroll to position [596, 0]
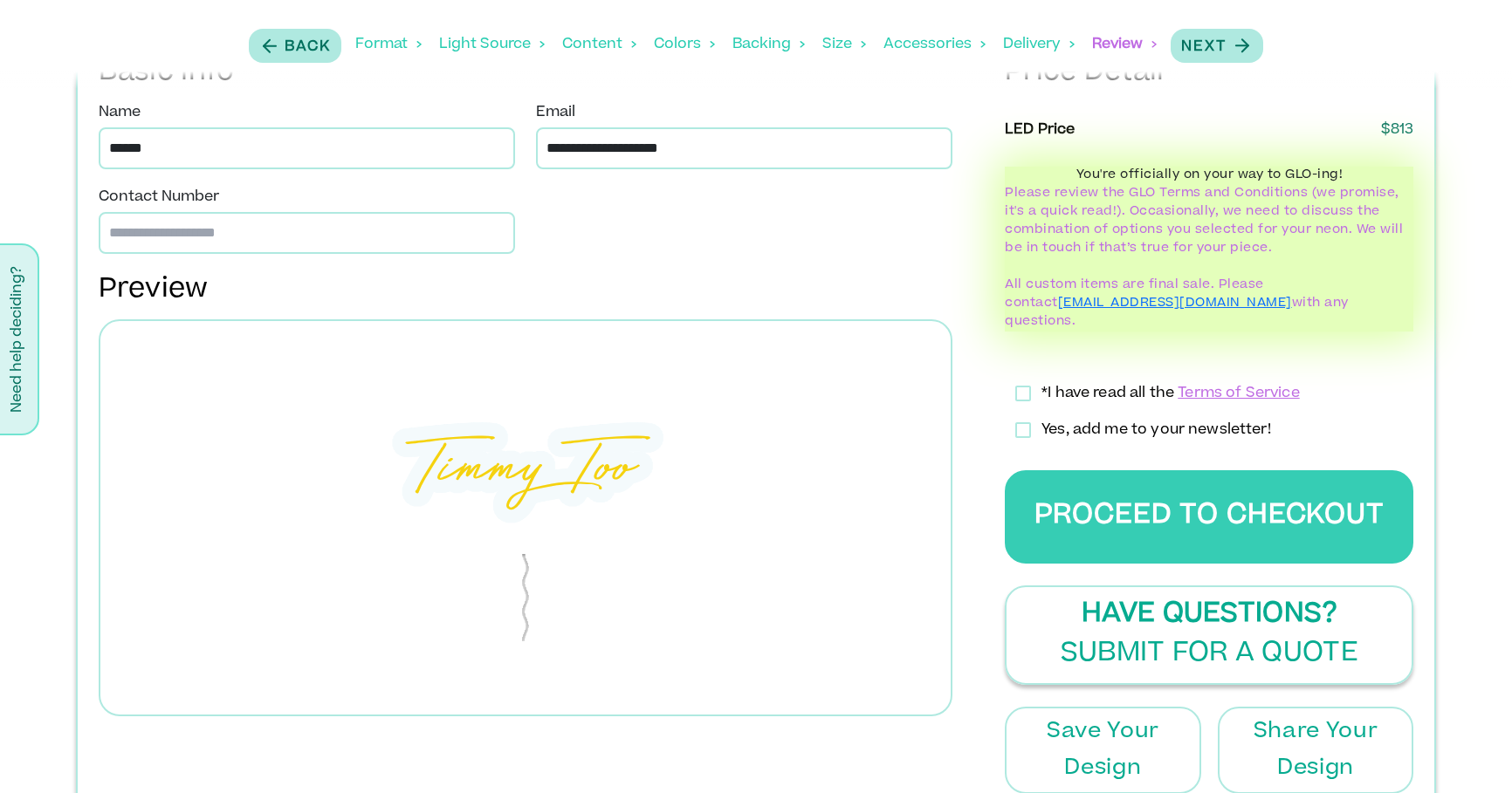
click at [1229, 597] on p "Have Questions?" at bounding box center [1208, 616] width 255 height 39
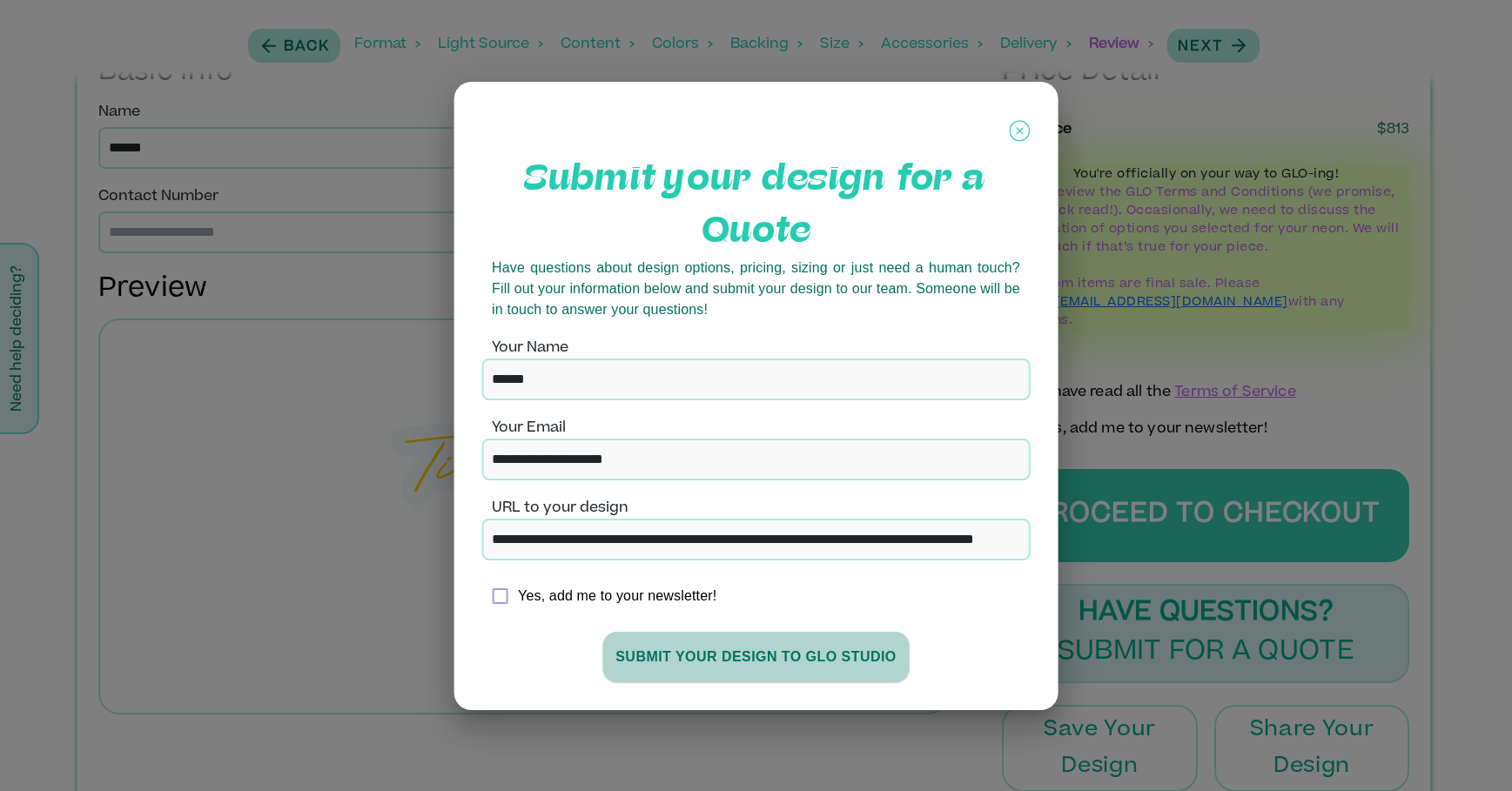
click at [804, 652] on button "SUBMIT YOUR DESIGN TO GLO stUdio" at bounding box center [756, 657] width 308 height 51
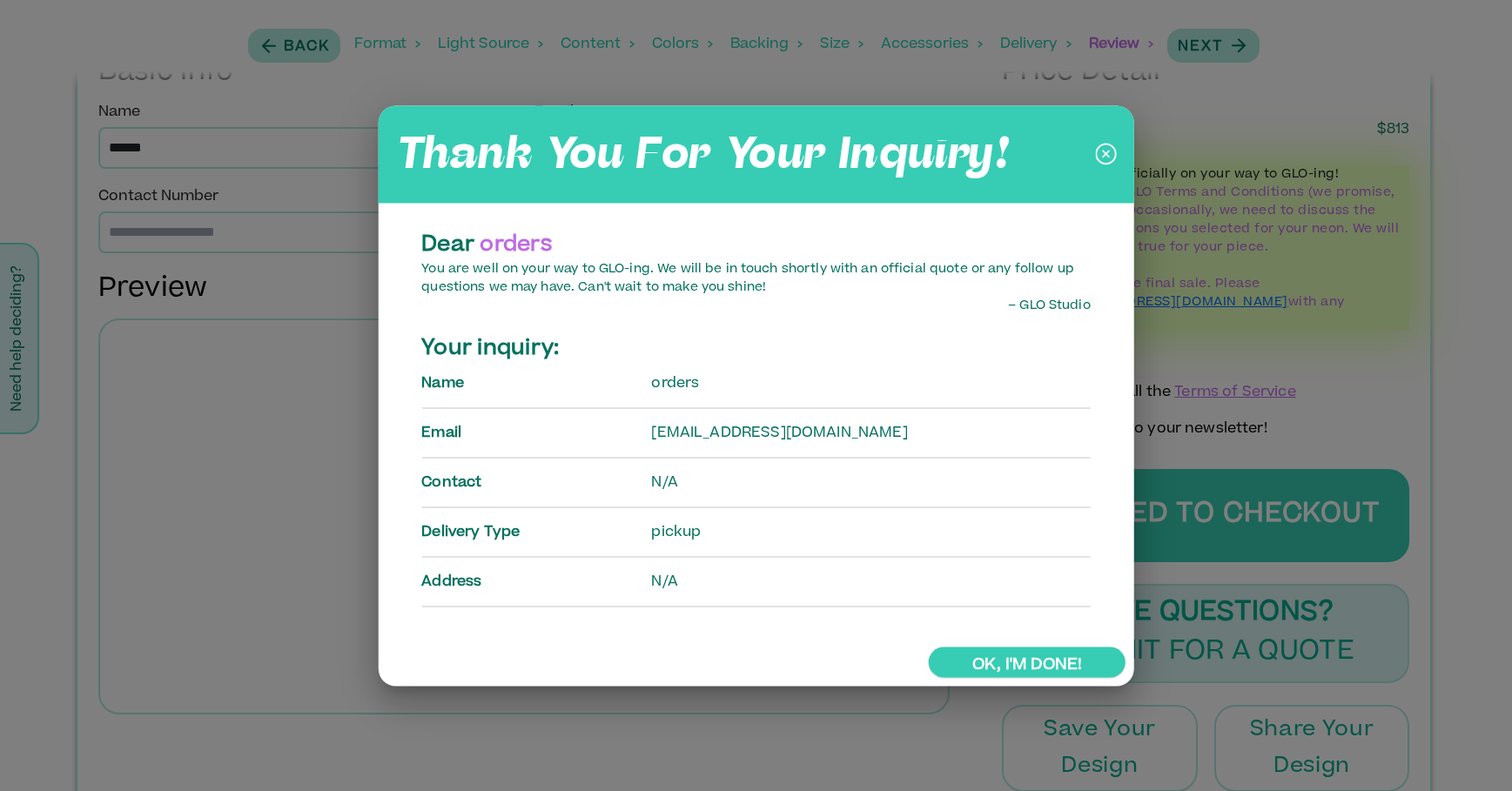
click at [1022, 660] on link "Ok, I'm done!" at bounding box center [1027, 661] width 196 height 30
